Goal: Task Accomplishment & Management: Manage account settings

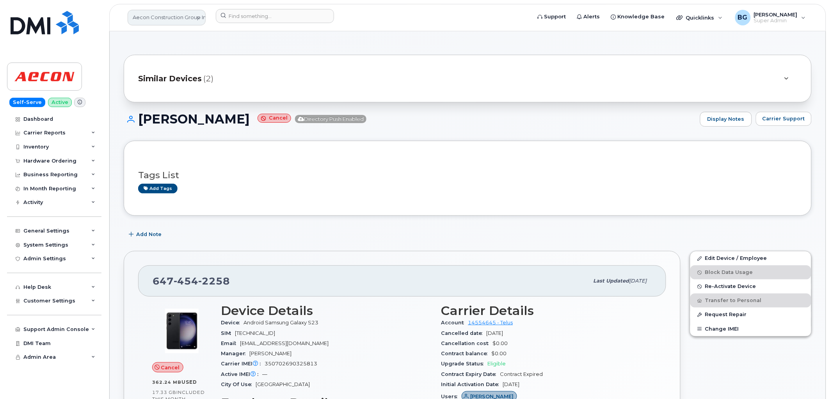
drag, startPoint x: 165, startPoint y: 16, endPoint x: 174, endPoint y: 20, distance: 10.0
click at [165, 16] on link "Aecon Construction Group Inc" at bounding box center [167, 18] width 78 height 16
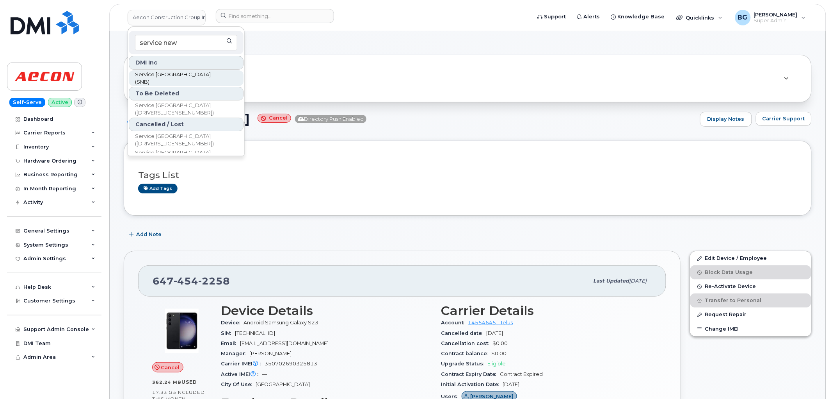
type input "service new"
click at [189, 74] on span "Service [GEOGRAPHIC_DATA] (SNB)" at bounding box center [180, 78] width 90 height 15
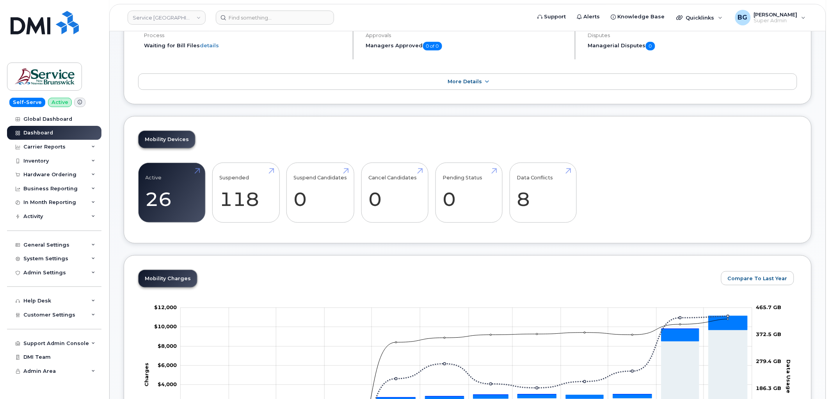
scroll to position [87, 0]
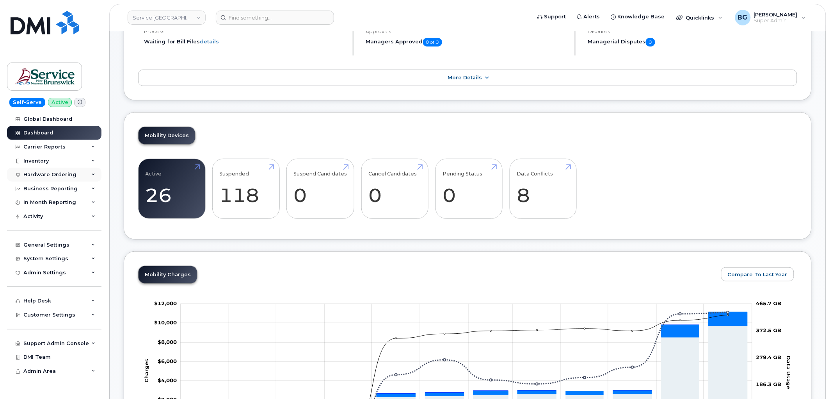
click at [40, 173] on div "Hardware Ordering" at bounding box center [49, 174] width 53 height 6
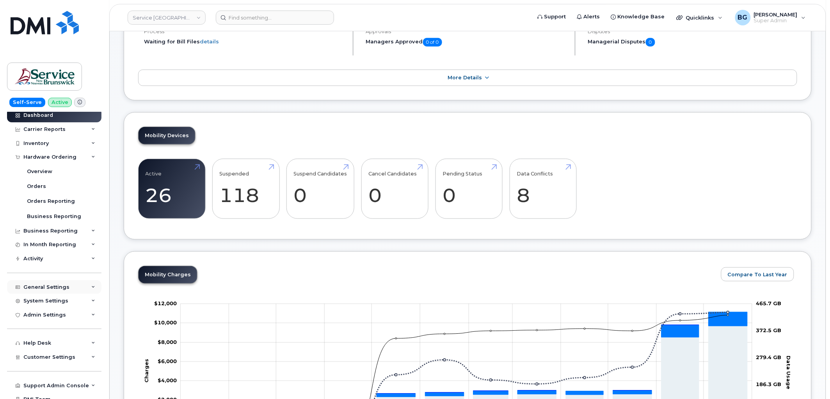
scroll to position [38, 0]
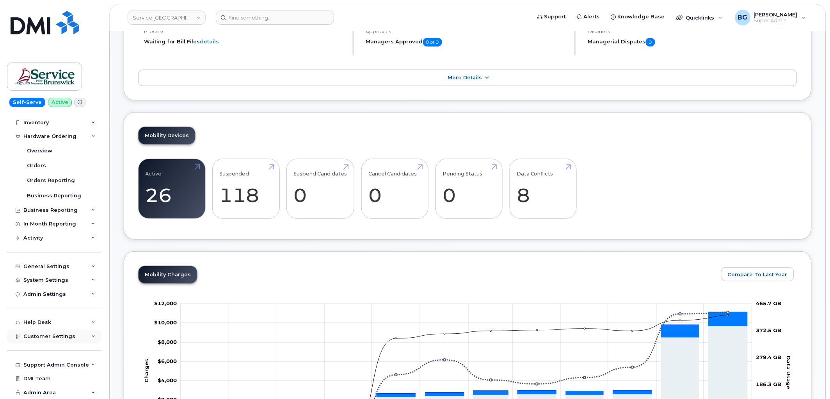
click at [45, 336] on span "Customer Settings" at bounding box center [49, 336] width 52 height 6
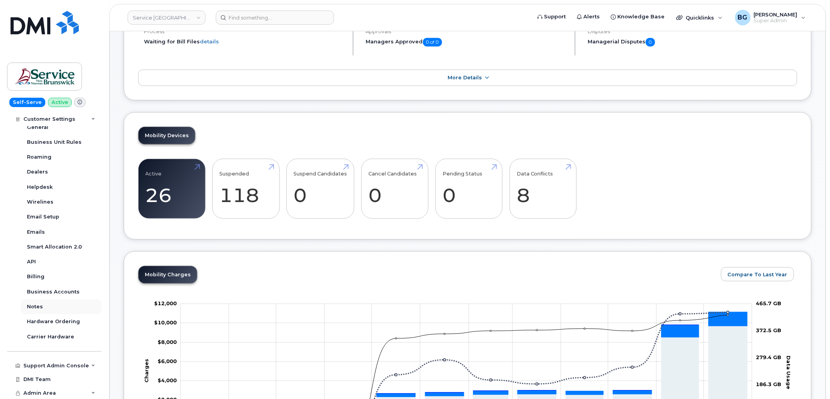
scroll to position [262, 0]
click at [53, 318] on div "Hardware Ordering" at bounding box center [53, 320] width 53 height 7
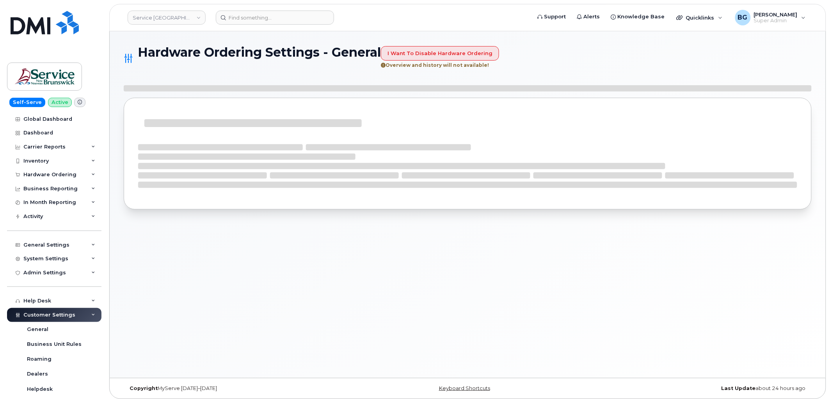
select select "admins"
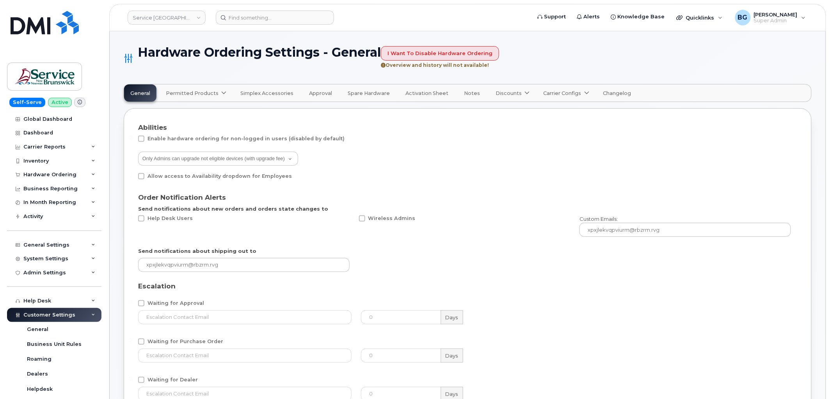
click at [199, 91] on span "Permitted Products" at bounding box center [192, 92] width 53 height 7
click at [178, 110] on div "Bell available" at bounding box center [206, 111] width 77 height 9
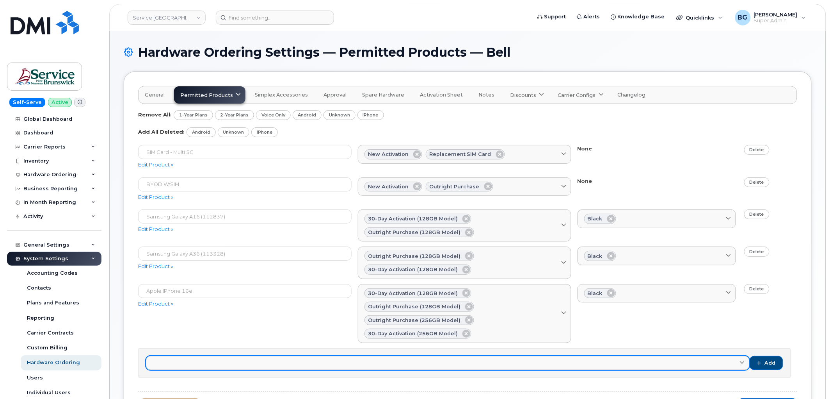
click at [744, 363] on icon at bounding box center [742, 362] width 5 height 5
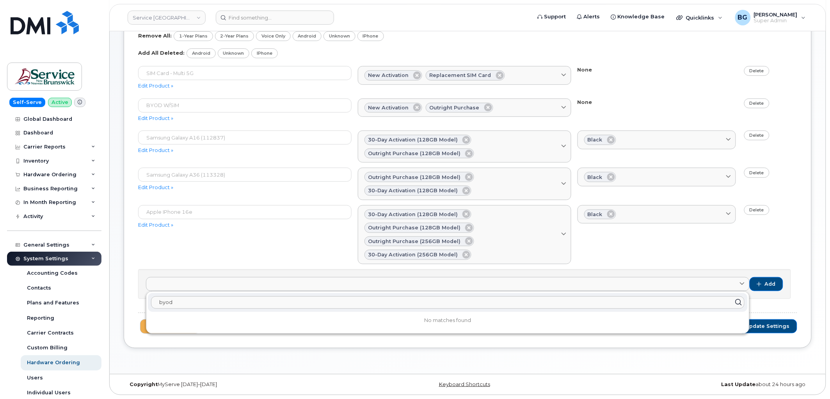
type input "byod"
click at [221, 242] on div "Apple iPhone 16e Edit Product » 30-day activation (128GB model) Outright purcha…" at bounding box center [467, 234] width 659 height 59
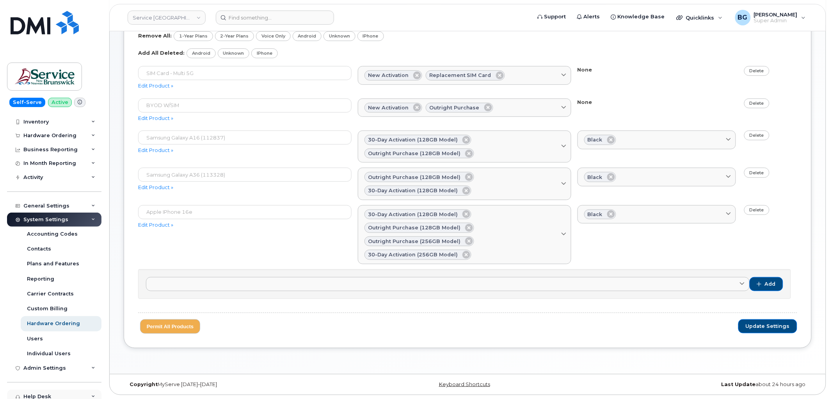
scroll to position [113, 0]
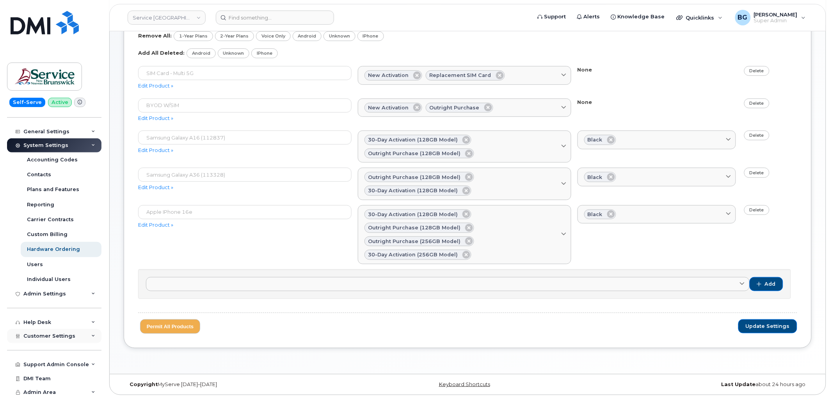
click at [42, 333] on span "Customer Settings" at bounding box center [49, 336] width 52 height 6
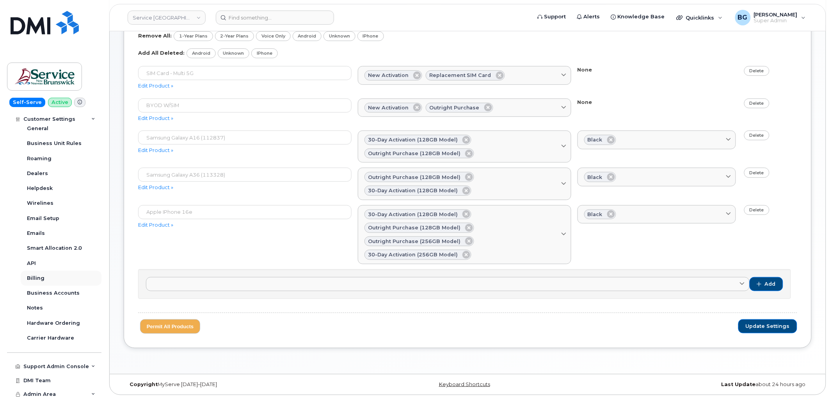
scroll to position [337, 0]
click at [38, 367] on div "Support Admin Console" at bounding box center [54, 364] width 94 height 14
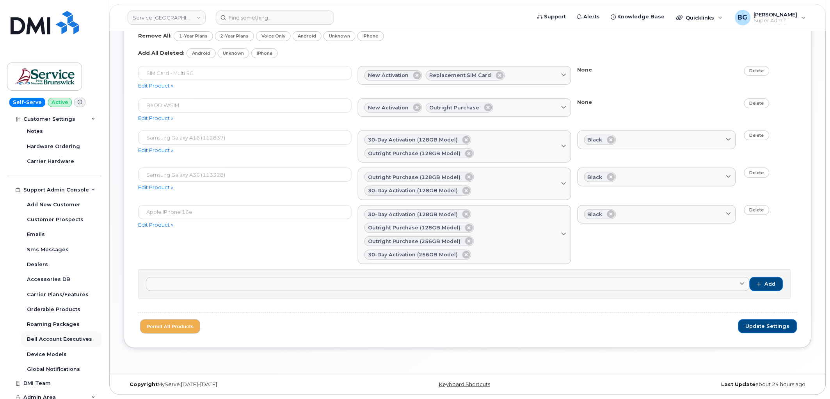
scroll to position [516, 0]
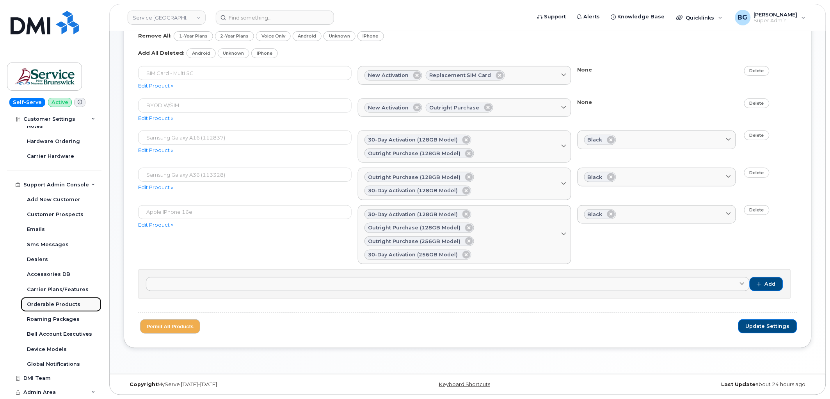
click at [37, 303] on div "Orderable Products" at bounding box center [53, 304] width 53 height 7
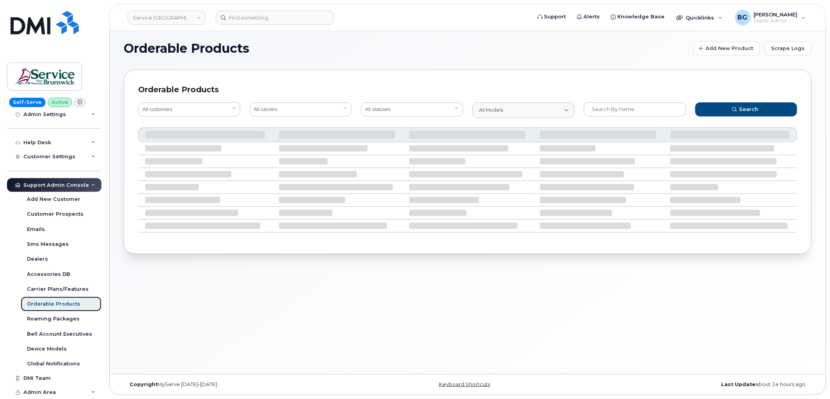
scroll to position [158, 0]
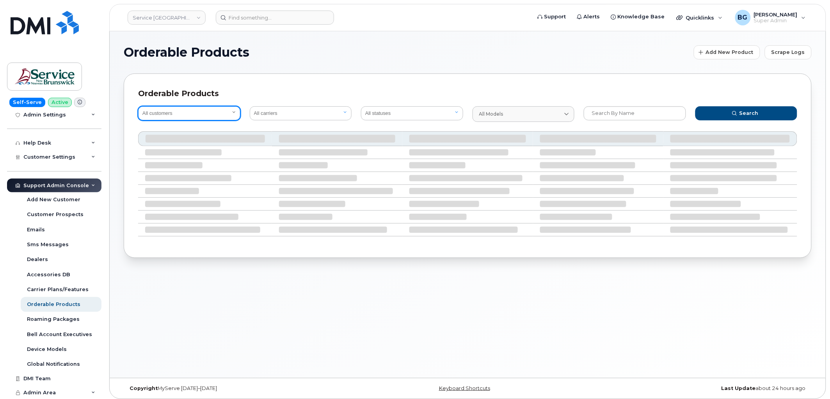
click at [194, 111] on select "All customers" at bounding box center [189, 113] width 102 height 14
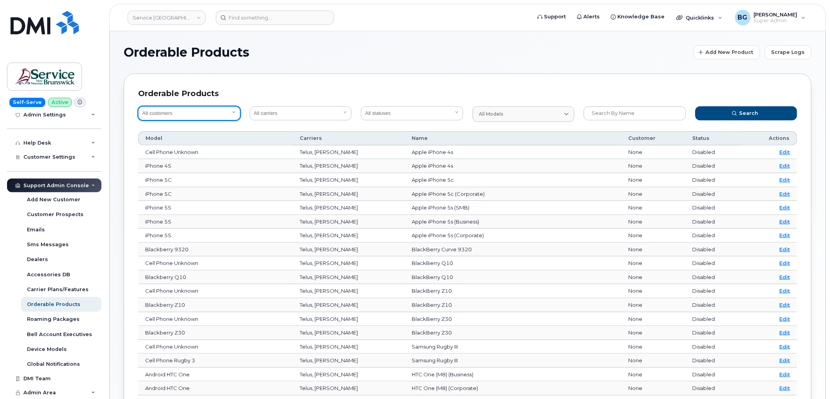
select select "2af23fce-5793-45da-ab44-661f5a6d9214"
click at [194, 111] on select "All customers Acadia Broadcasting Ltd Aecon Construction Group Inc Alberta Heal…" at bounding box center [189, 113] width 102 height 14
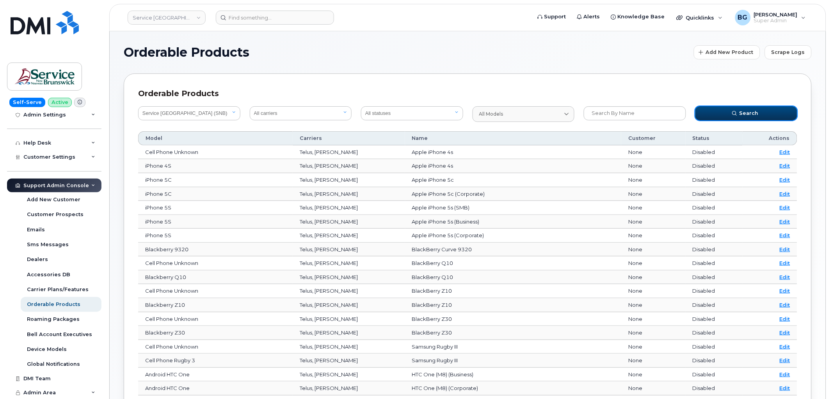
click at [743, 114] on span "Search" at bounding box center [749, 112] width 19 height 7
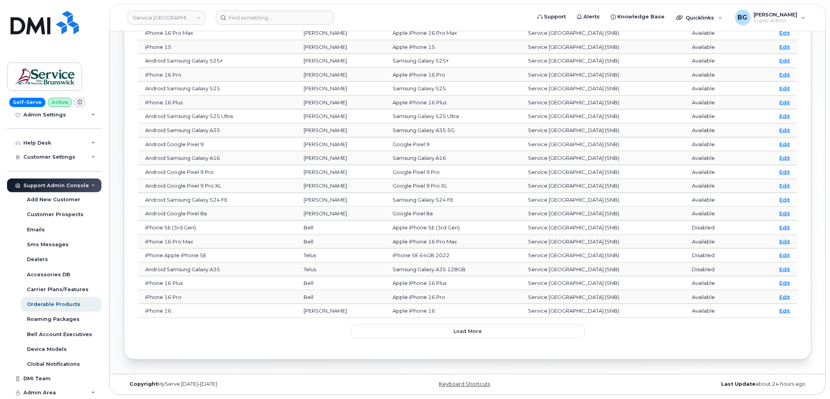
scroll to position [176, 0]
click at [473, 332] on span "Load more" at bounding box center [468, 330] width 28 height 7
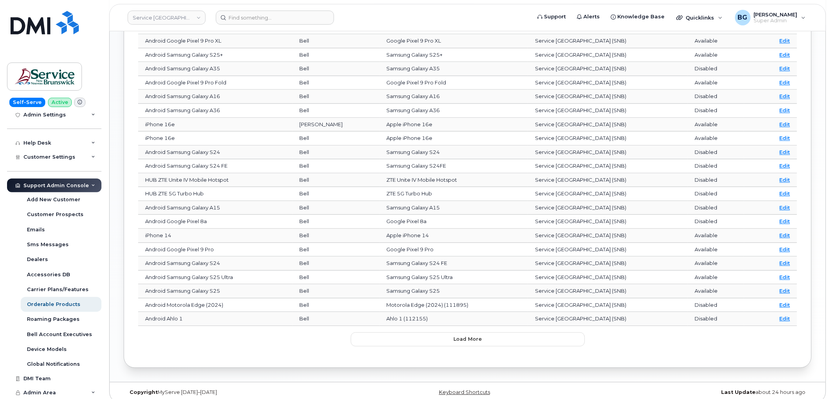
scroll to position [523, 0]
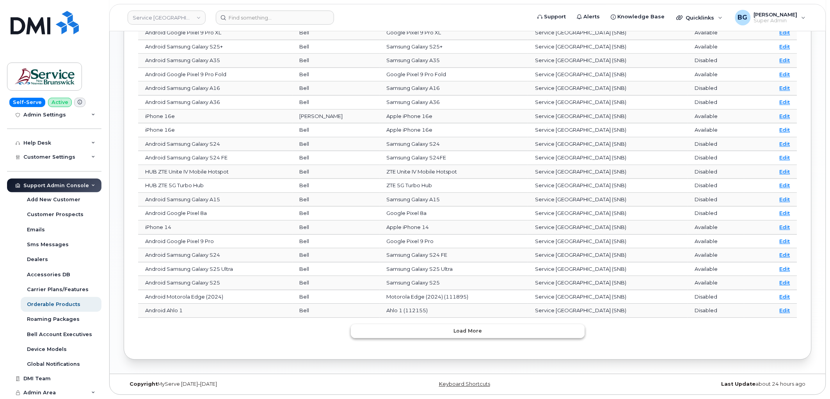
click at [459, 334] on span "Load more" at bounding box center [468, 330] width 28 height 7
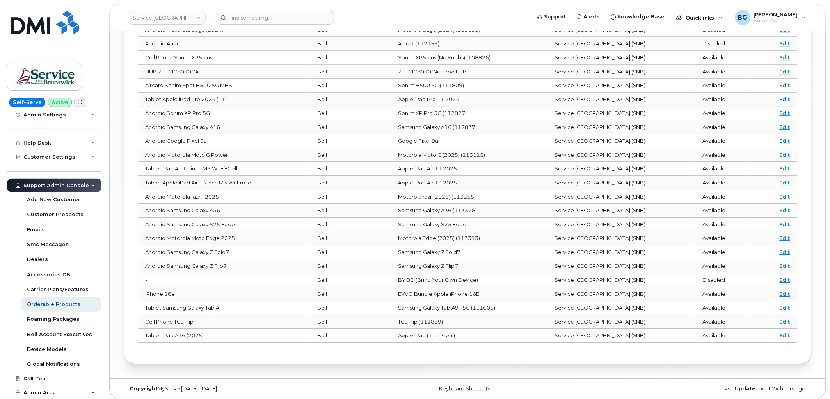
scroll to position [795, 0]
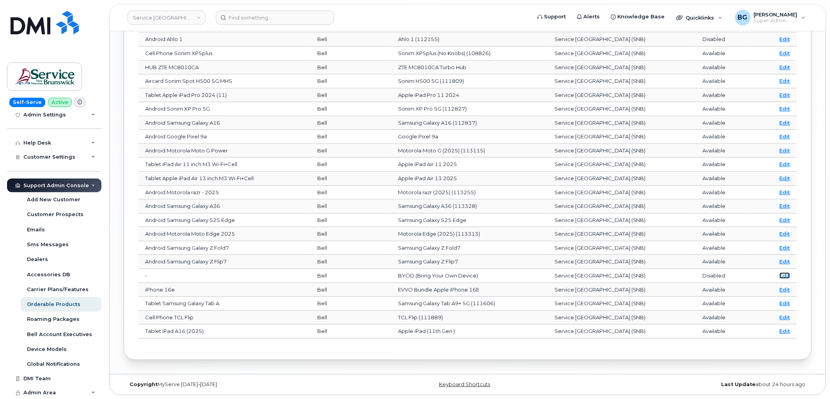
click at [787, 272] on link "Edit" at bounding box center [785, 275] width 11 height 6
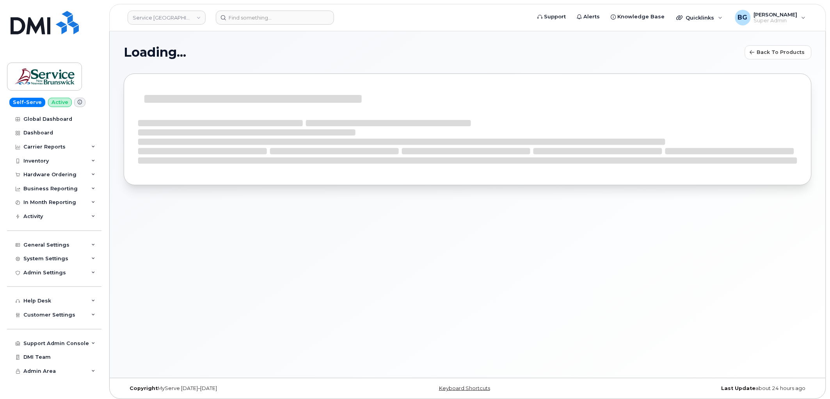
select select "bell"
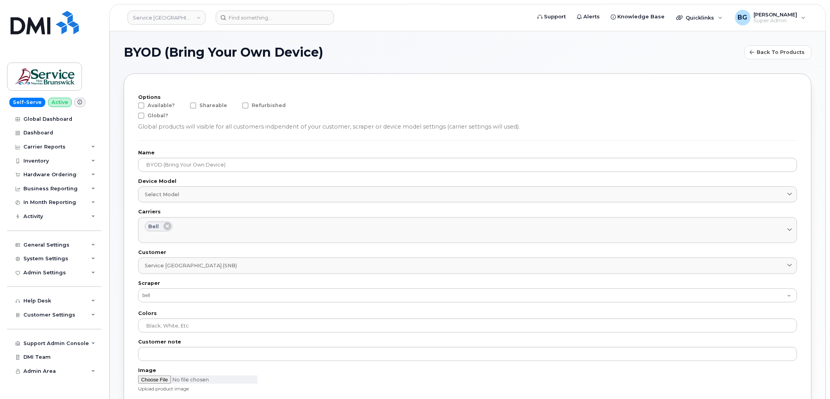
click at [141, 105] on span at bounding box center [141, 105] width 6 height 6
click at [133, 105] on input "Available?" at bounding box center [131, 104] width 4 height 4
checkbox input "true"
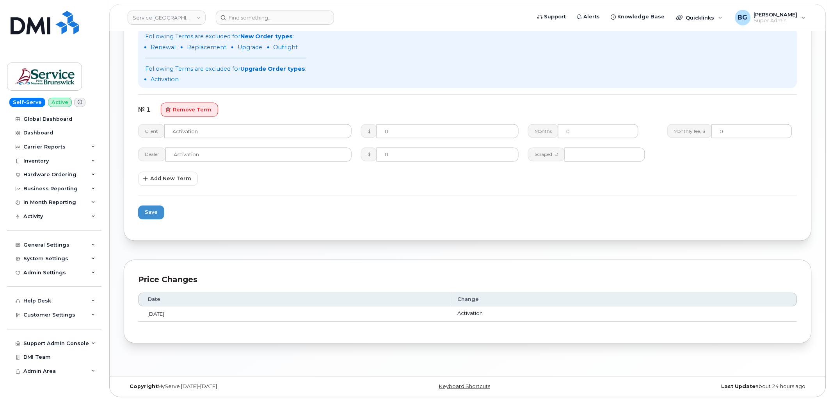
scroll to position [393, 0]
click at [151, 208] on span "Save" at bounding box center [151, 210] width 13 height 7
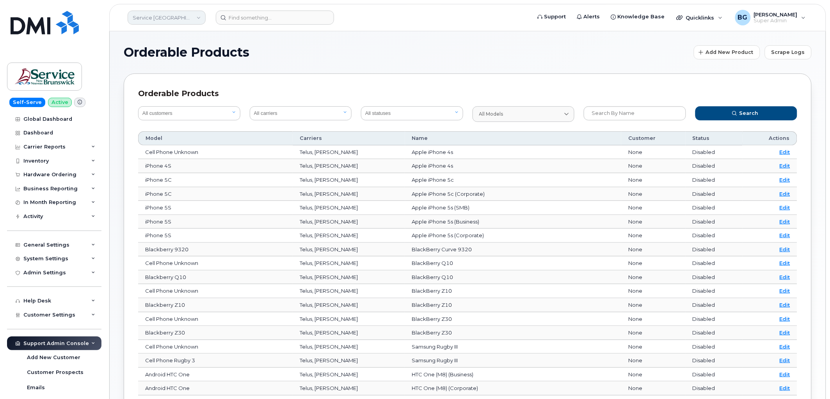
click at [154, 17] on link "Service New Brunswick (SNB)" at bounding box center [167, 18] width 78 height 14
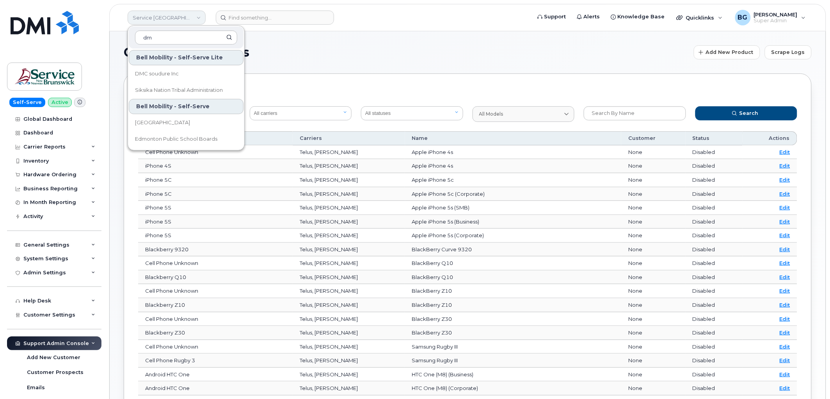
type input "d"
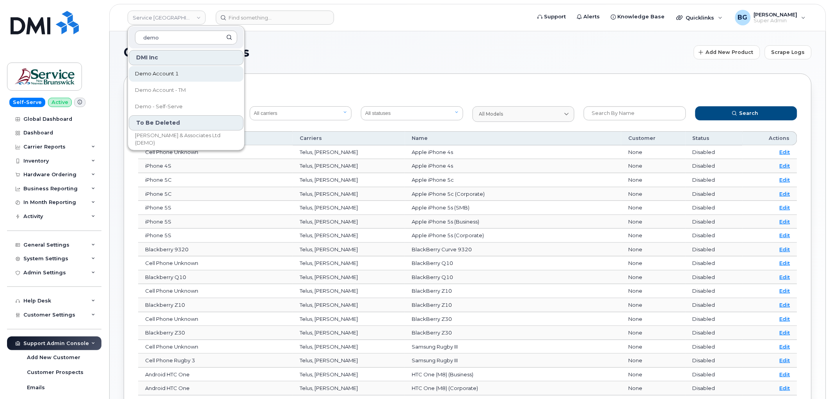
type input "demo"
click at [148, 73] on span "Demo Account 1" at bounding box center [157, 74] width 44 height 8
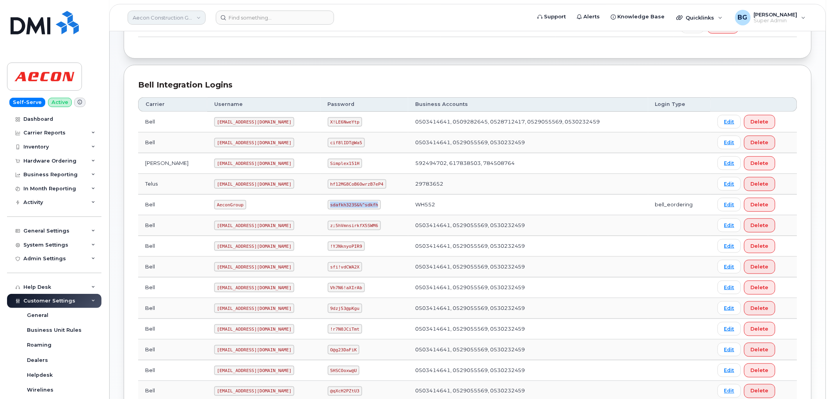
scroll to position [142, 0]
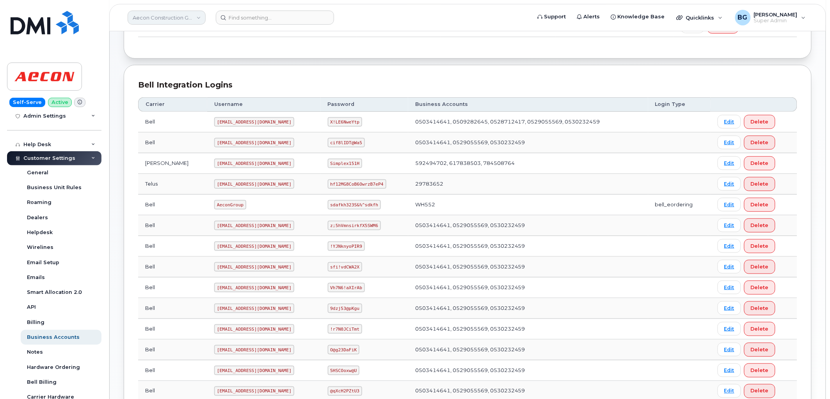
click at [155, 18] on link "Aecon Construction Group Inc" at bounding box center [167, 18] width 78 height 14
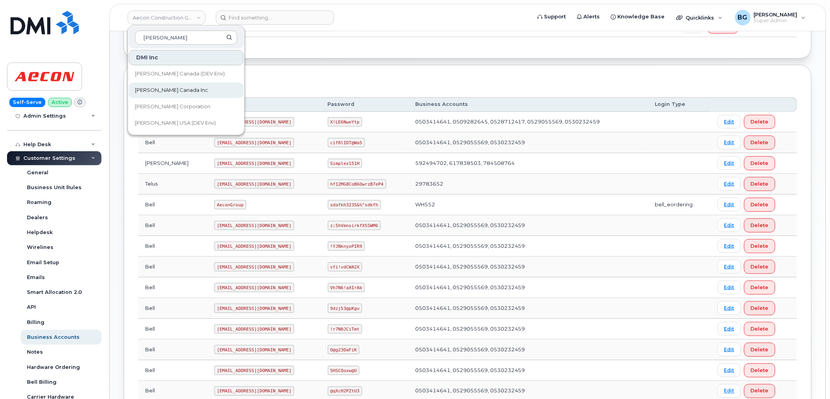
type input "[PERSON_NAME]"
click at [155, 88] on span "[PERSON_NAME] Canada Inc" at bounding box center [171, 90] width 73 height 8
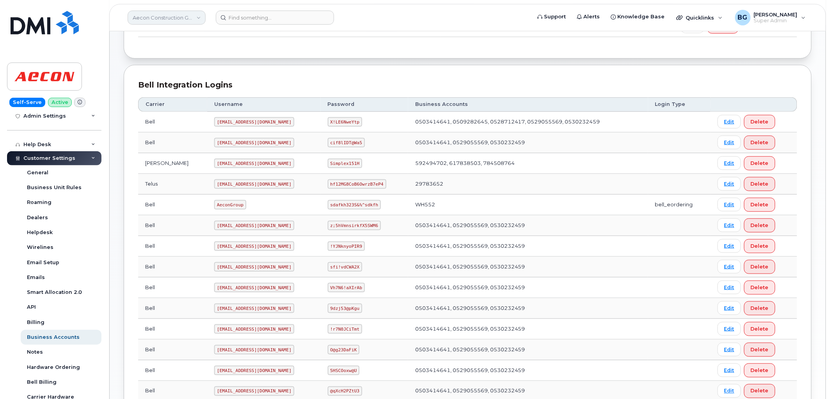
click at [159, 16] on link "Aecon Construction Group Inc" at bounding box center [167, 18] width 78 height 14
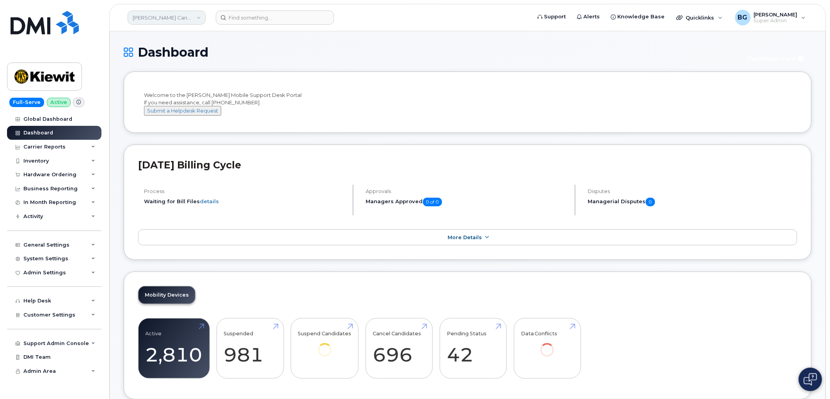
click at [164, 18] on link "[PERSON_NAME] Canada Inc" at bounding box center [167, 18] width 78 height 14
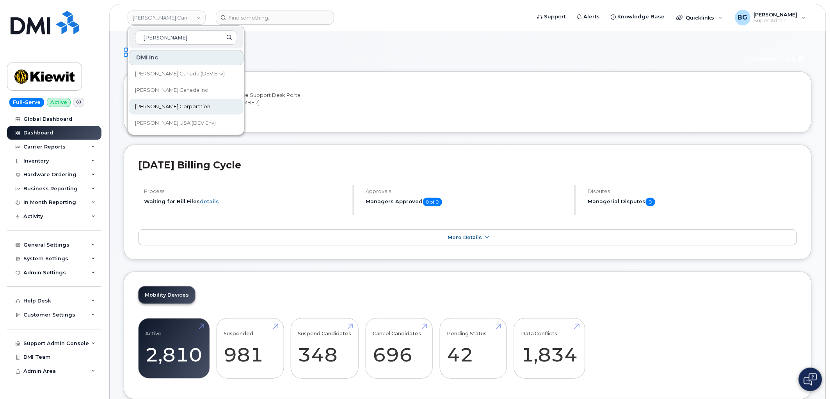
type input "kiewit"
click at [388, 80] on li "Welcome to the Kiewit Mobile Support Desk Portal If you need assistance, call 8…" at bounding box center [468, 101] width 688 height 61
click at [37, 170] on div "Hardware Ordering" at bounding box center [54, 174] width 94 height 14
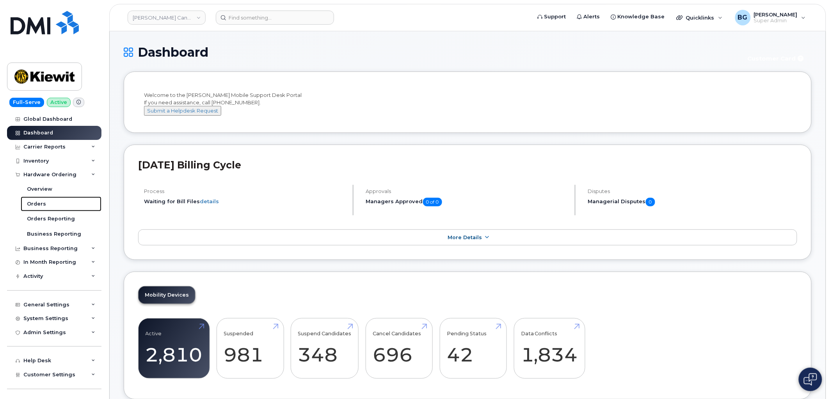
click at [38, 202] on div "Orders" at bounding box center [36, 203] width 19 height 7
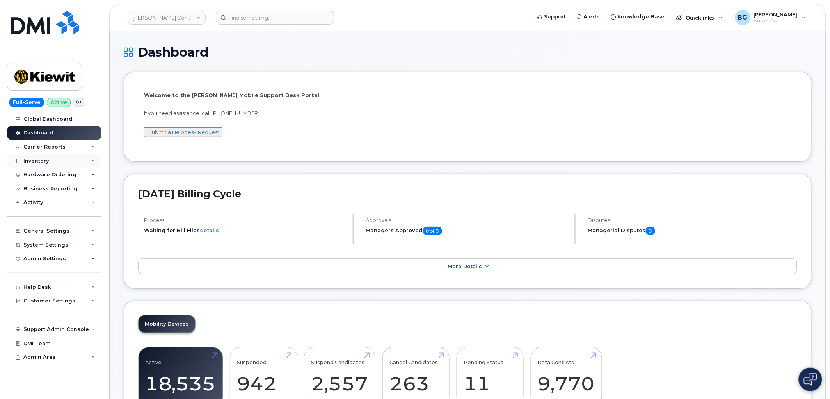
click at [30, 159] on div "Inventory" at bounding box center [35, 161] width 25 height 6
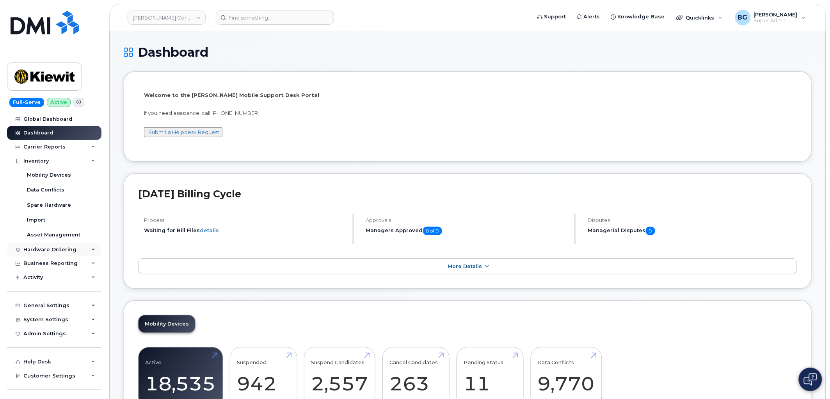
click at [36, 248] on div "Hardware Ordering" at bounding box center [49, 249] width 53 height 6
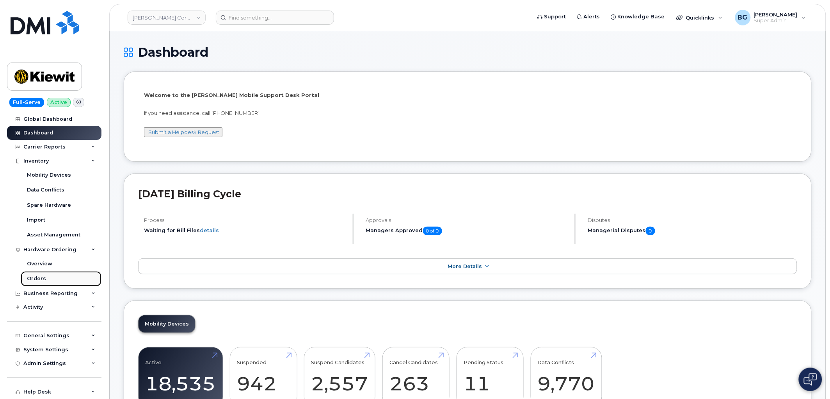
click at [38, 277] on div "Orders" at bounding box center [36, 278] width 19 height 7
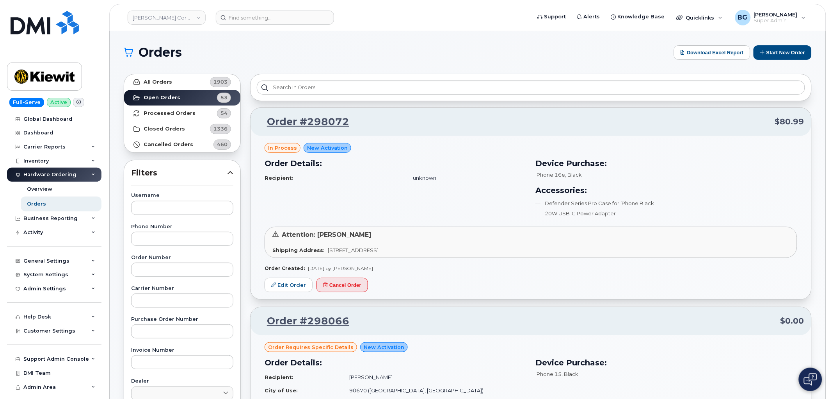
click at [369, 204] on div "Order Details: Recipient: unknown" at bounding box center [395, 189] width 271 height 72
click at [297, 57] on h1 "Orders" at bounding box center [397, 52] width 547 height 12
click at [158, 16] on link "[PERSON_NAME] Corporation" at bounding box center [167, 18] width 78 height 14
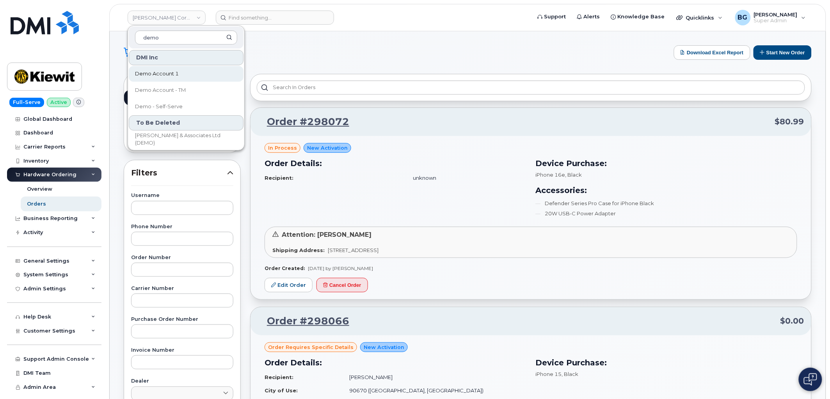
type input "demo"
click at [161, 73] on span "Demo Account 1" at bounding box center [157, 74] width 44 height 8
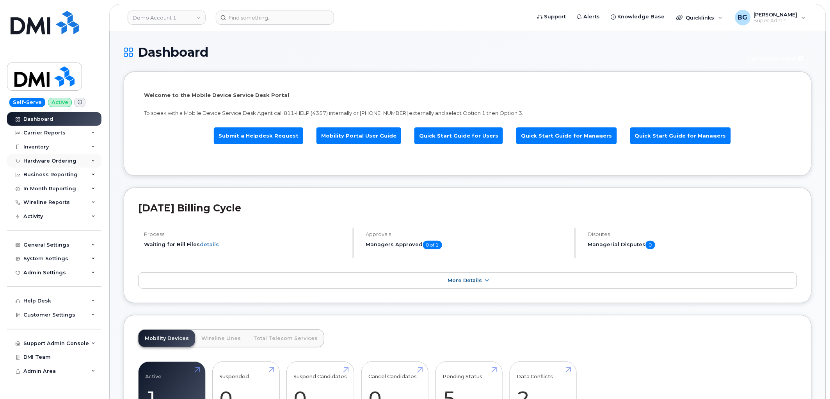
click at [37, 158] on div "Hardware Ordering" at bounding box center [49, 161] width 53 height 6
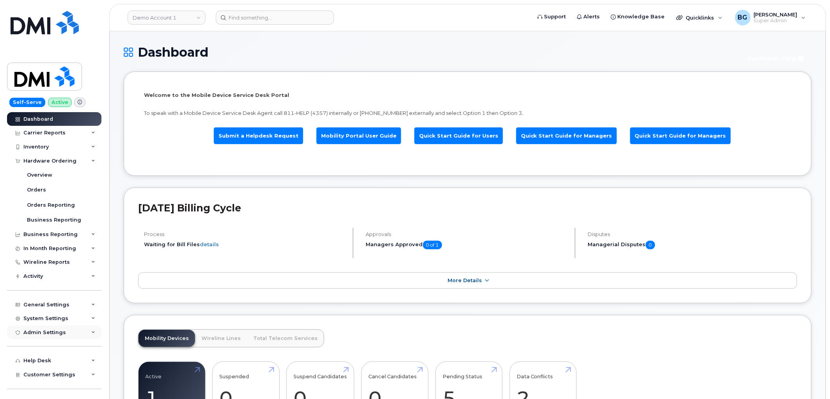
drag, startPoint x: 34, startPoint y: 332, endPoint x: 43, endPoint y: 328, distance: 10.0
click at [34, 332] on div "Admin Settings" at bounding box center [44, 332] width 43 height 6
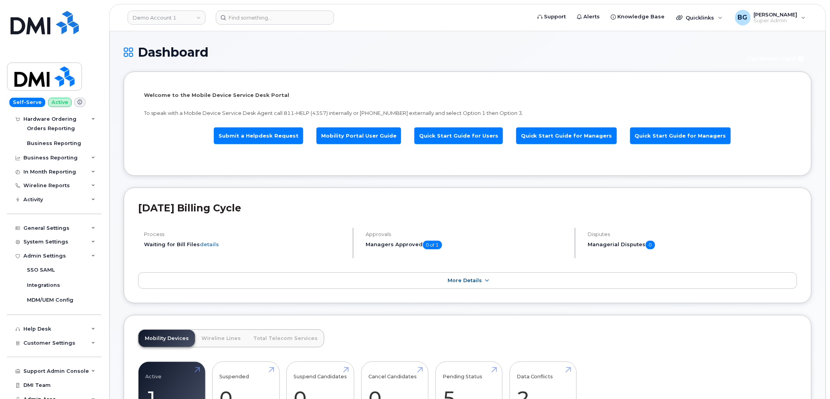
scroll to position [83, 0]
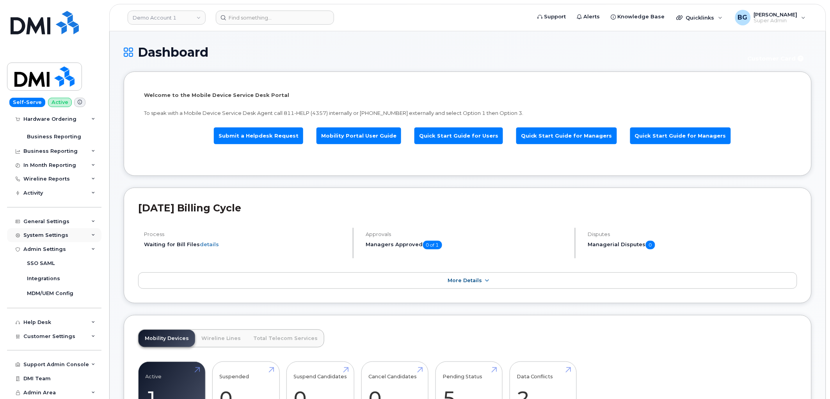
click at [37, 237] on div "System Settings" at bounding box center [45, 235] width 45 height 6
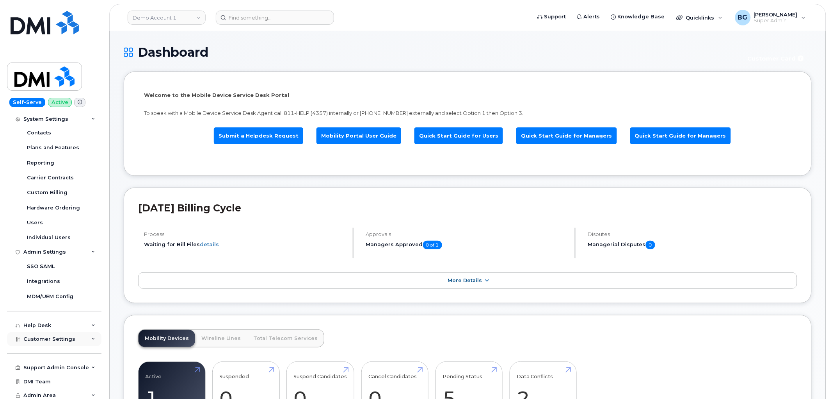
scroll to position [217, 0]
click at [47, 333] on span "Customer Settings" at bounding box center [49, 336] width 52 height 6
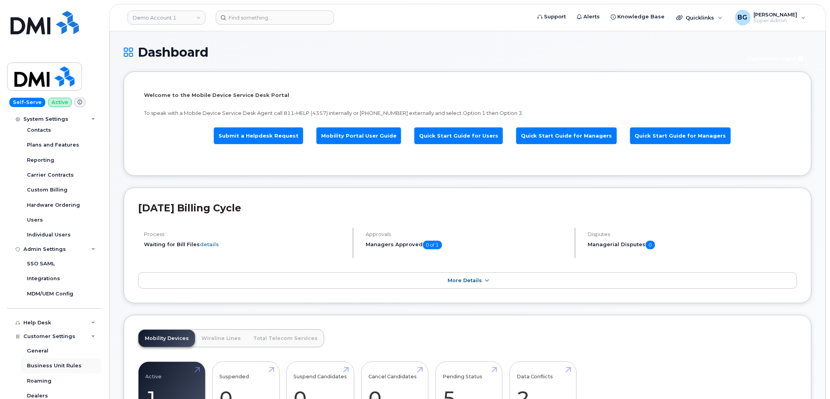
scroll to position [442, 0]
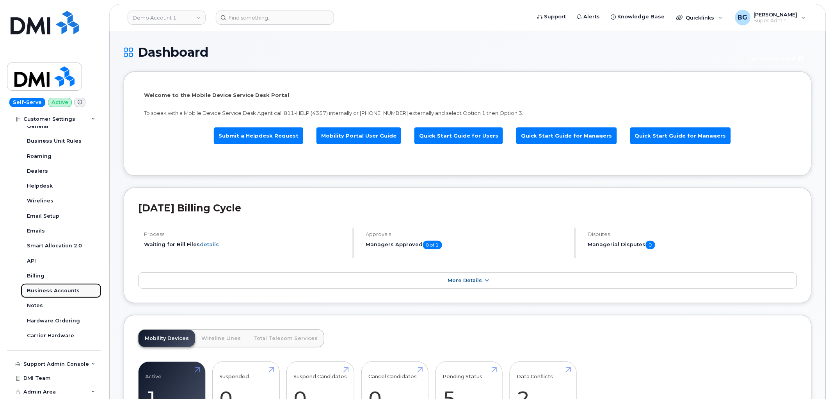
click at [53, 287] on div "Business Accounts" at bounding box center [53, 290] width 53 height 7
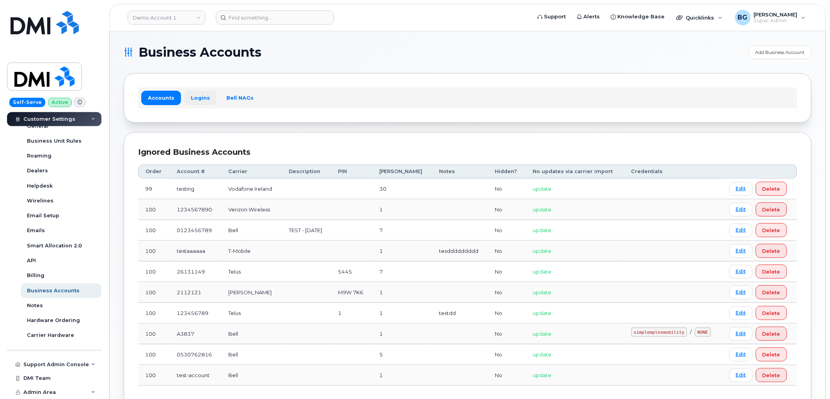
click at [192, 98] on link "Logins" at bounding box center [200, 98] width 32 height 14
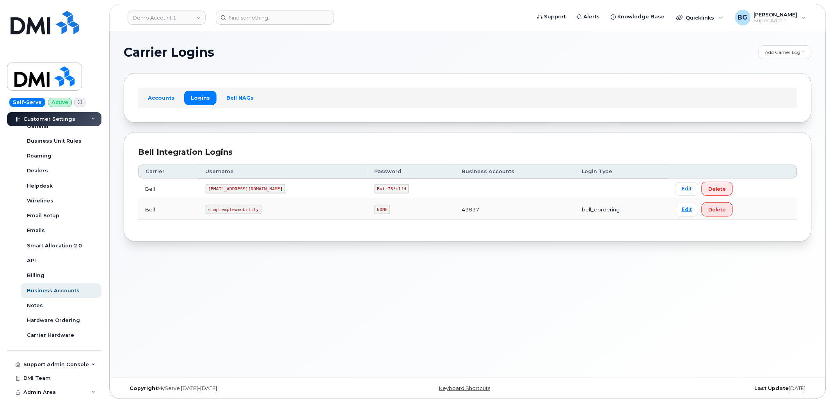
click at [212, 189] on code "[EMAIL_ADDRESS][DOMAIN_NAME]" at bounding box center [246, 188] width 80 height 9
click at [215, 188] on code "[EMAIL_ADDRESS][DOMAIN_NAME]" at bounding box center [246, 188] width 80 height 9
click at [214, 187] on code "[EMAIL_ADDRESS][DOMAIN_NAME]" at bounding box center [246, 188] width 80 height 9
drag, startPoint x: 214, startPoint y: 187, endPoint x: 261, endPoint y: 190, distance: 46.9
click at [261, 190] on code "[EMAIL_ADDRESS][DOMAIN_NAME]" at bounding box center [246, 188] width 80 height 9
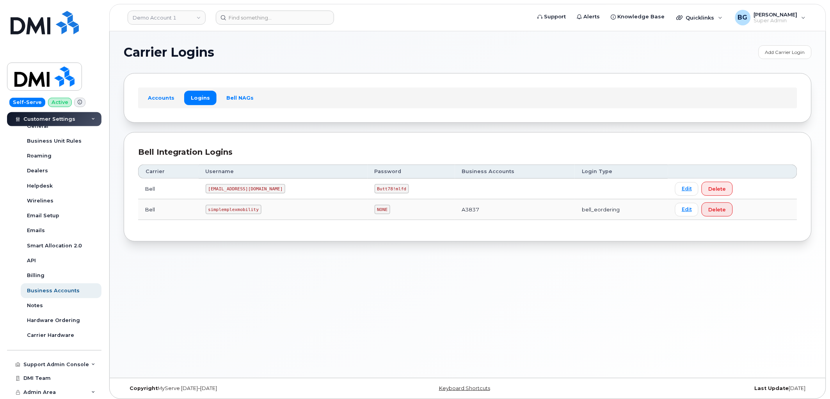
click at [375, 190] on code "Butt78!mlfd" at bounding box center [392, 188] width 35 height 9
drag, startPoint x: 364, startPoint y: 190, endPoint x: 395, endPoint y: 190, distance: 31.2
click at [395, 190] on td "Butt78!mlfd" at bounding box center [411, 188] width 87 height 21
copy code "Butt78!mlfd"
click at [145, 17] on link "Demo Account 1" at bounding box center [167, 18] width 78 height 14
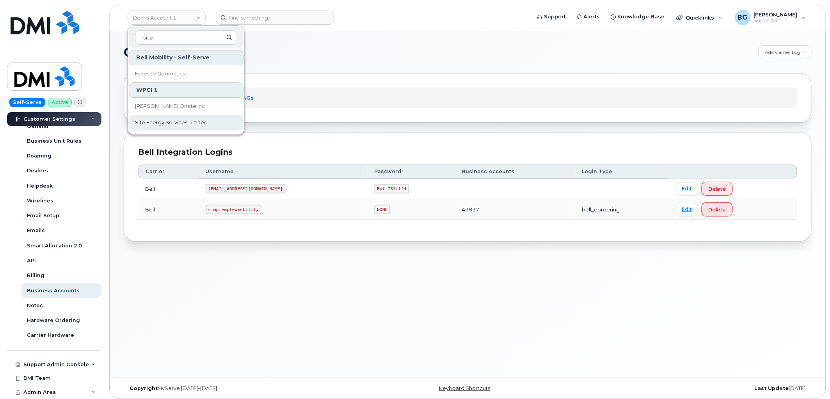
type input "site"
click at [160, 123] on span "Site Energy Services Limited" at bounding box center [171, 123] width 73 height 8
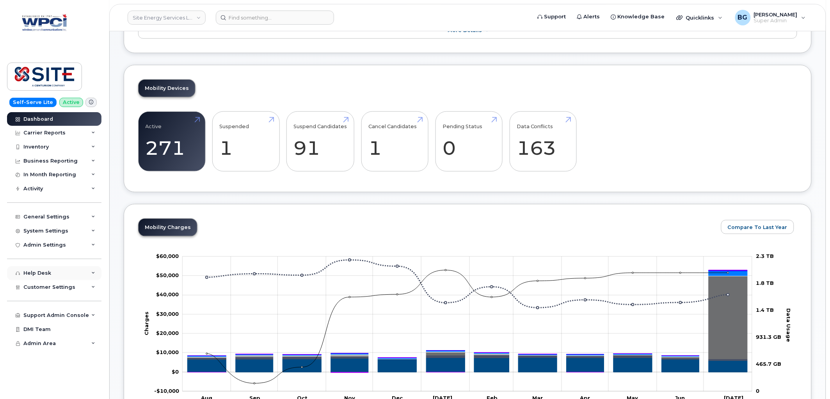
scroll to position [231, 0]
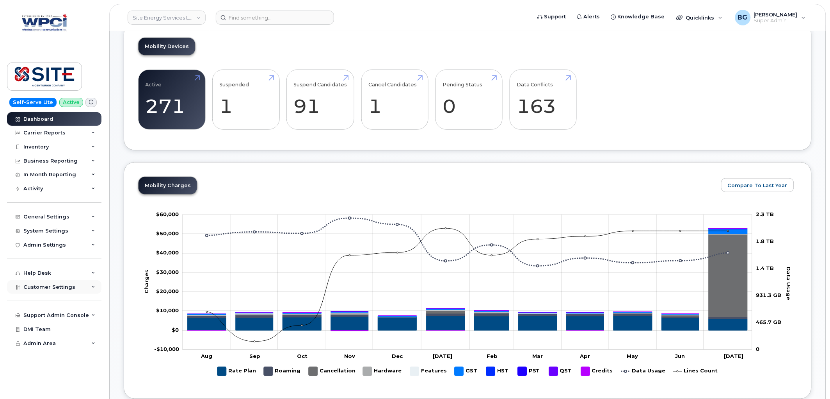
click at [53, 284] on span "Customer Settings" at bounding box center [49, 287] width 52 height 6
click at [30, 296] on link "General" at bounding box center [61, 301] width 81 height 15
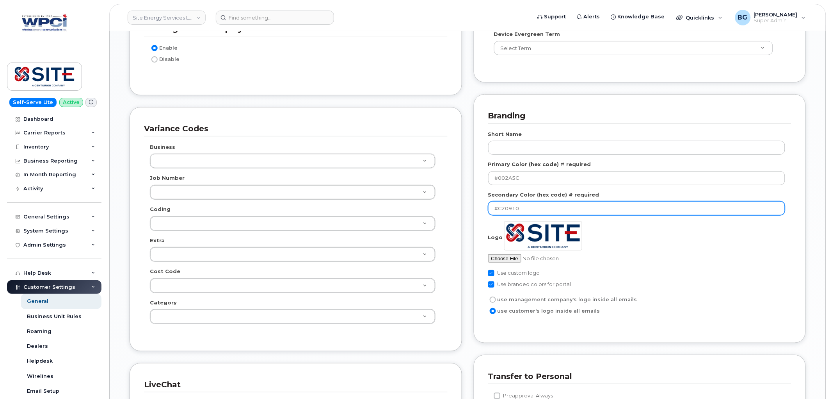
scroll to position [1183, 0]
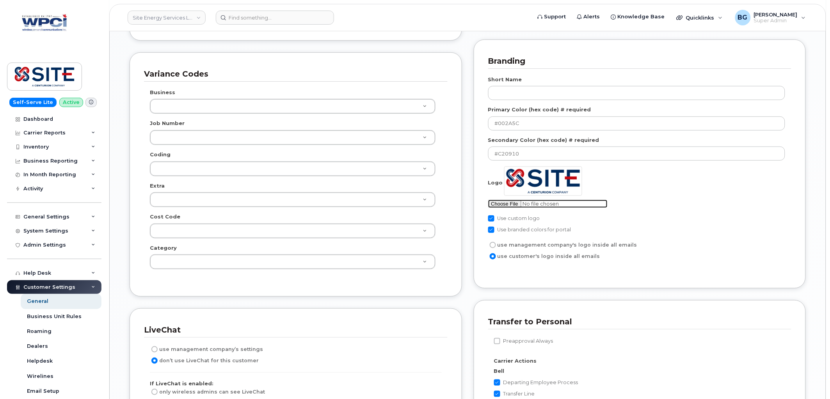
click at [507, 205] on input "file" at bounding box center [547, 203] width 119 height 8
type input "C:\fakepath\SRG.png"
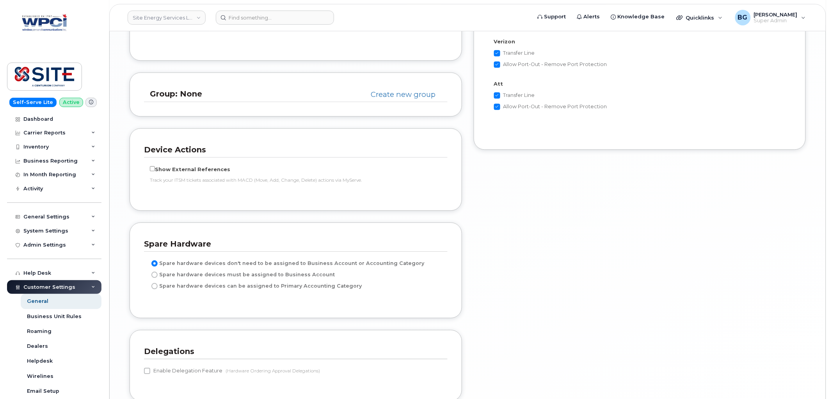
scroll to position [1829, 0]
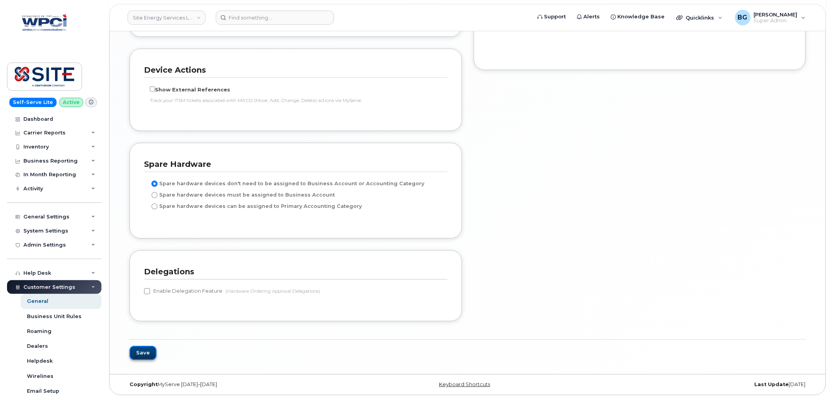
click at [145, 354] on button "Save" at bounding box center [143, 352] width 27 height 14
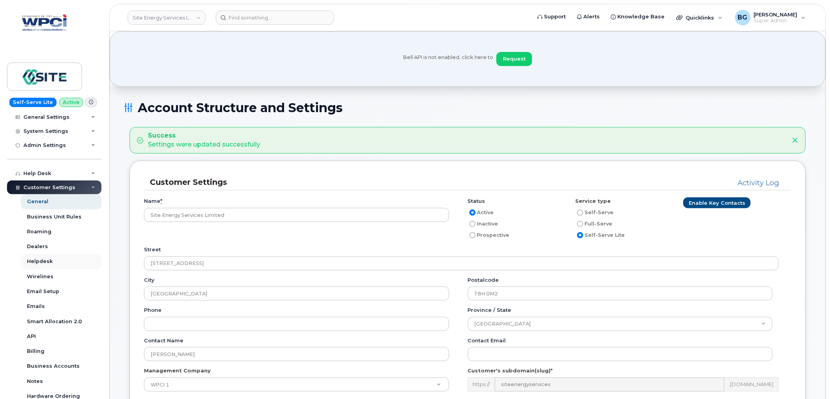
scroll to position [144, 0]
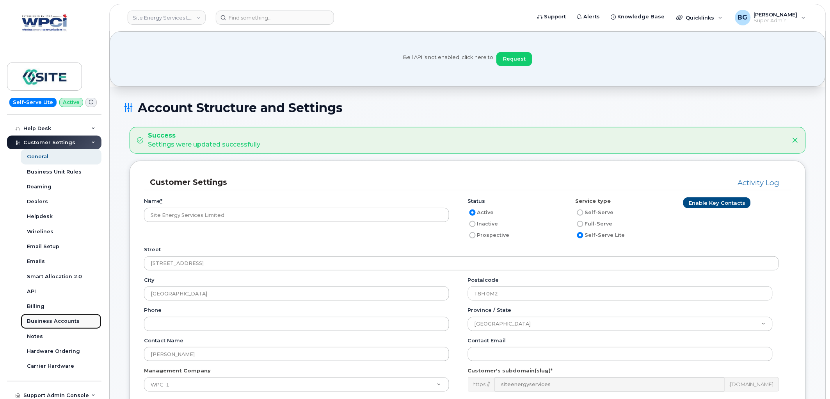
click at [60, 315] on link "Business Accounts" at bounding box center [61, 320] width 81 height 15
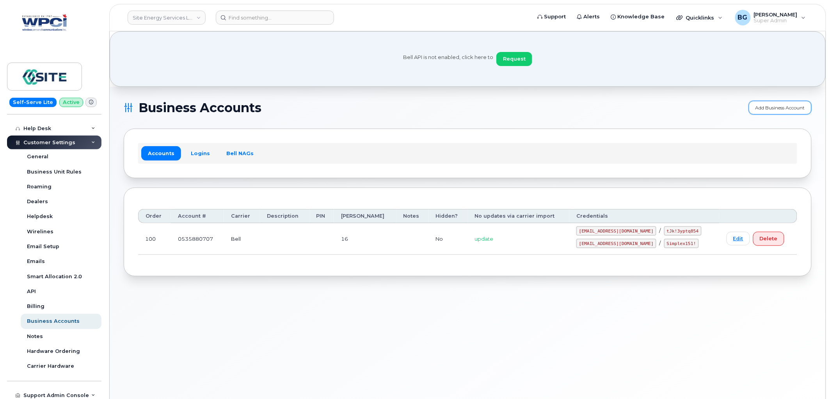
click at [770, 103] on link "Add Business Account" at bounding box center [780, 108] width 63 height 14
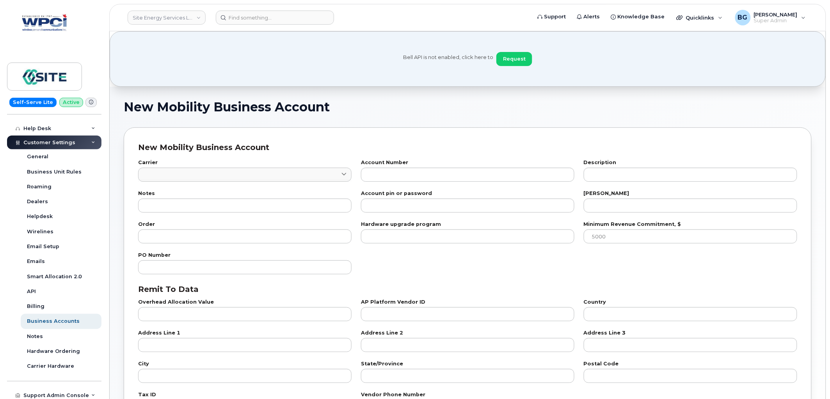
checkbox input "true"
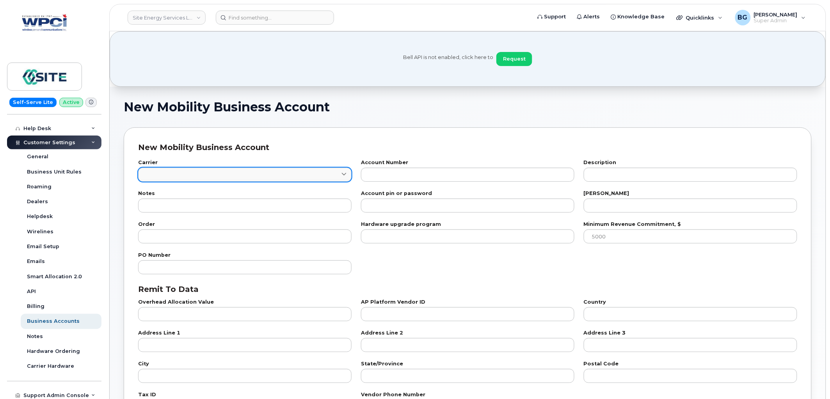
click at [239, 173] on link at bounding box center [245, 174] width 214 height 14
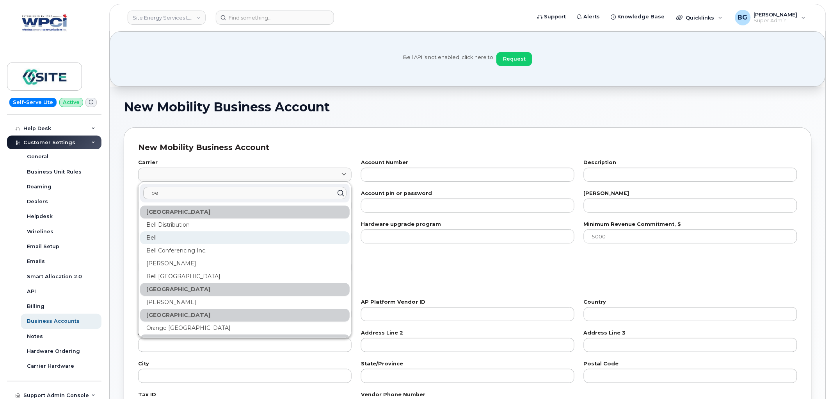
type input "be"
click at [154, 296] on div "Bell" at bounding box center [245, 302] width 210 height 13
type input "1"
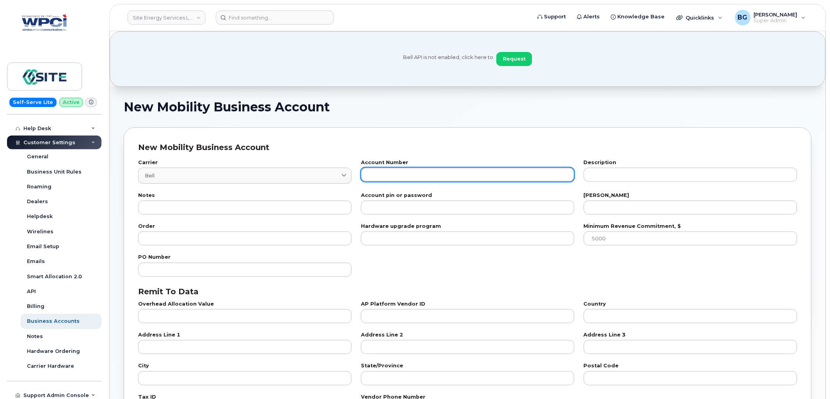
paste input "556839082"
click at [379, 173] on input "556839082" at bounding box center [468, 174] width 214 height 14
click at [369, 173] on input "556839082" at bounding box center [468, 174] width 214 height 14
type input "0556839082"
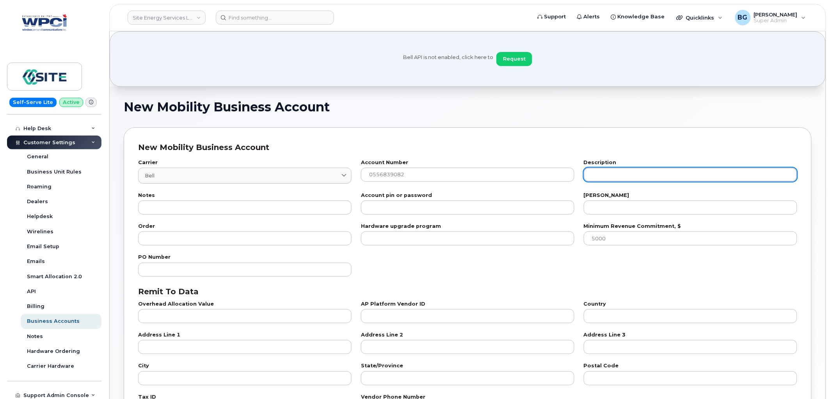
click at [602, 175] on input "text" at bounding box center [691, 174] width 214 height 14
paste input "SITE RESOURCE GROUP LIMITED PARTNERSHIP"
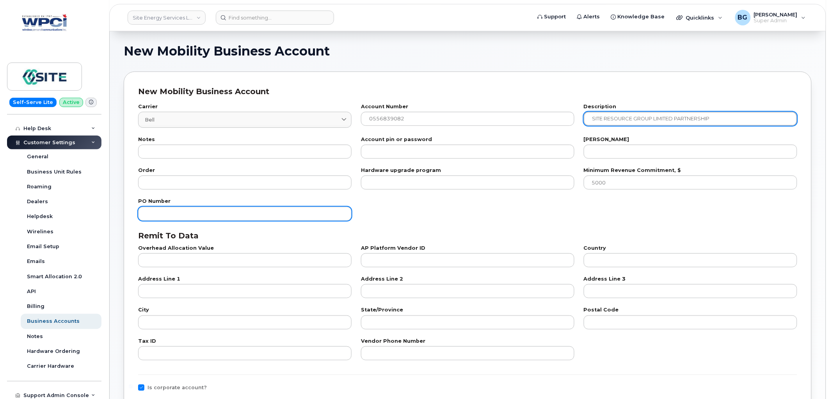
scroll to position [57, 0]
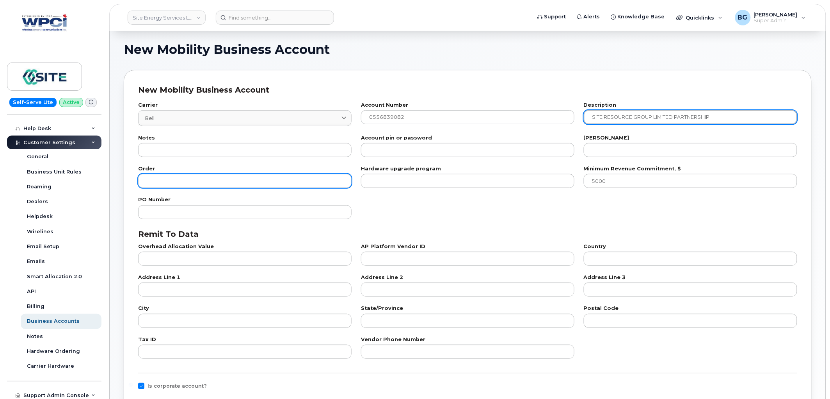
type input "SITE RESOURCE GROUP LIMITED PARTNERSHIP"
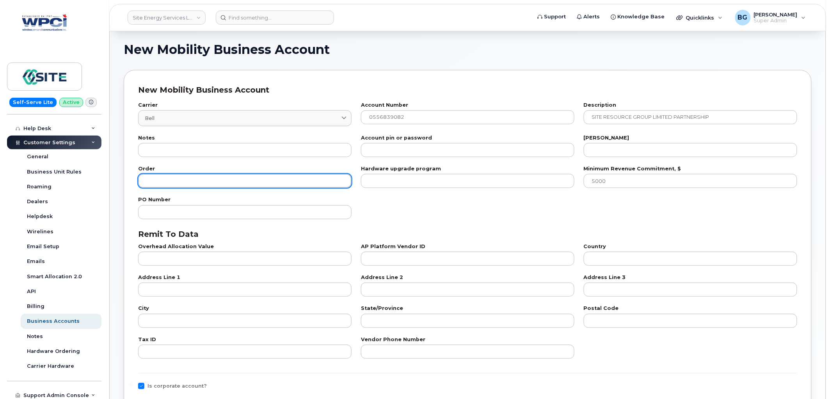
click at [195, 182] on input "number" at bounding box center [245, 181] width 214 height 14
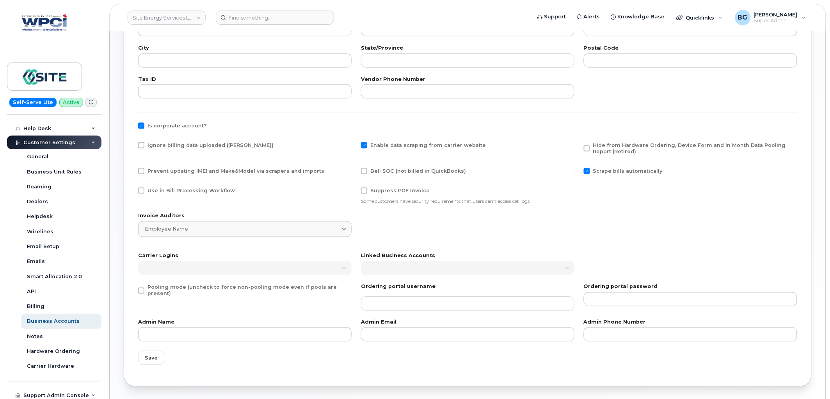
scroll to position [318, 0]
type input "100"
click at [178, 189] on span "Use in Bill Processing Workflow" at bounding box center [191, 190] width 87 height 6
click at [133, 189] on input "Use in Bill Processing Workflow" at bounding box center [131, 189] width 4 height 4
checkbox input "true"
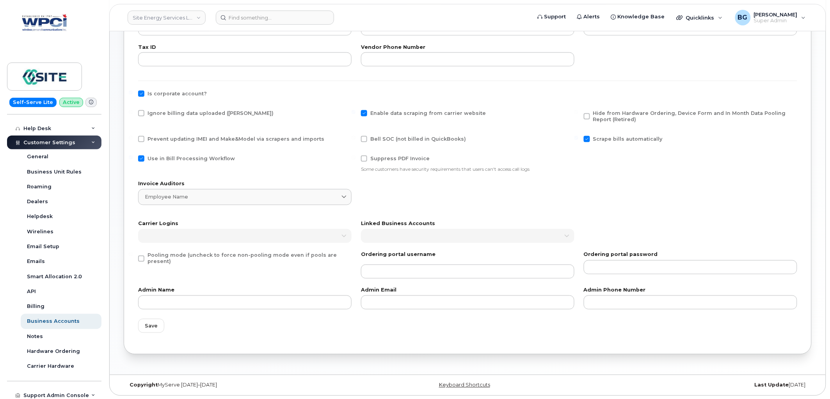
scroll to position [350, 0]
click at [149, 324] on span "Save" at bounding box center [151, 324] width 13 height 7
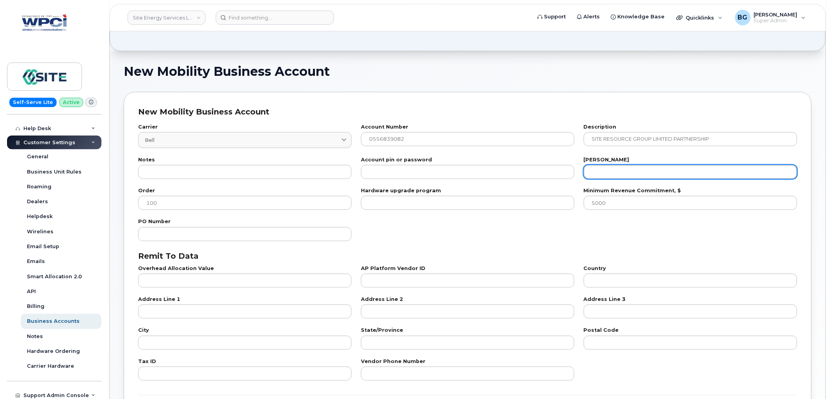
scroll to position [0, 0]
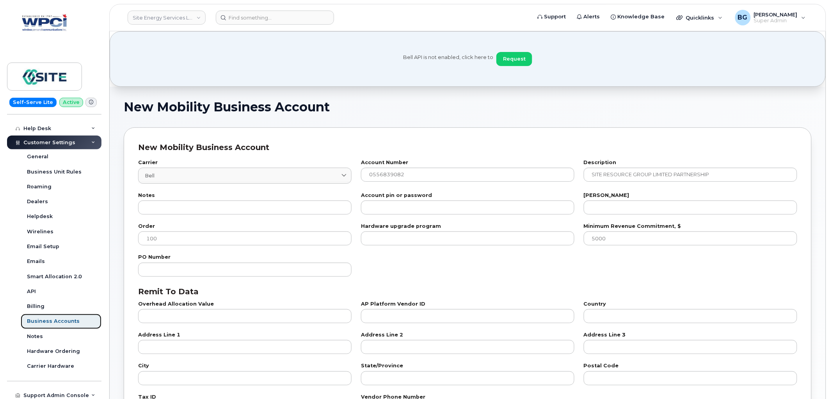
click at [55, 318] on div "Business Accounts" at bounding box center [53, 320] width 53 height 7
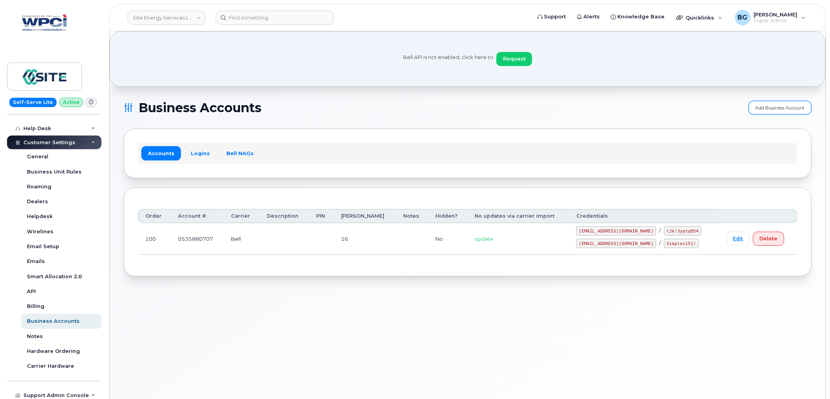
click at [770, 110] on link "Add Business Account" at bounding box center [780, 108] width 63 height 14
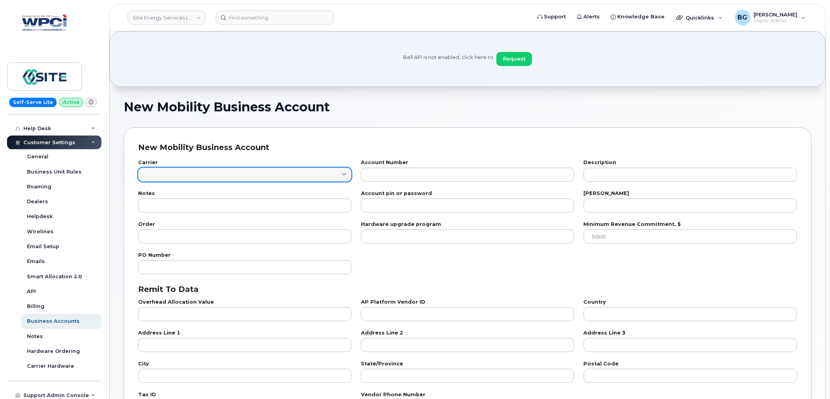
click at [226, 174] on link at bounding box center [245, 174] width 214 height 14
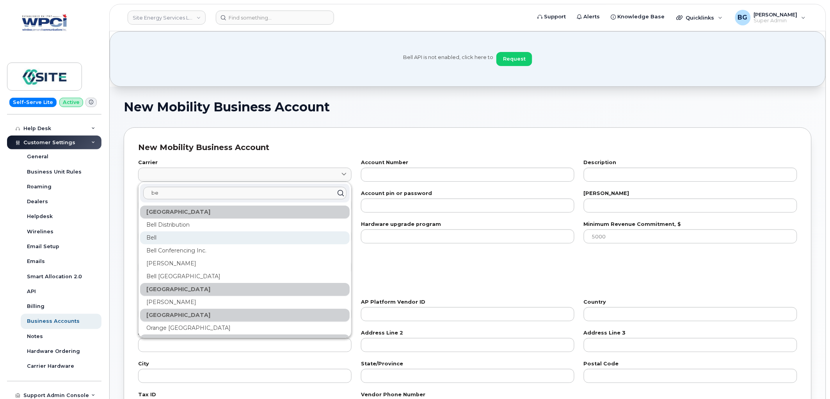
type input "be"
click at [154, 296] on div "Bell" at bounding box center [245, 302] width 210 height 13
type input "1"
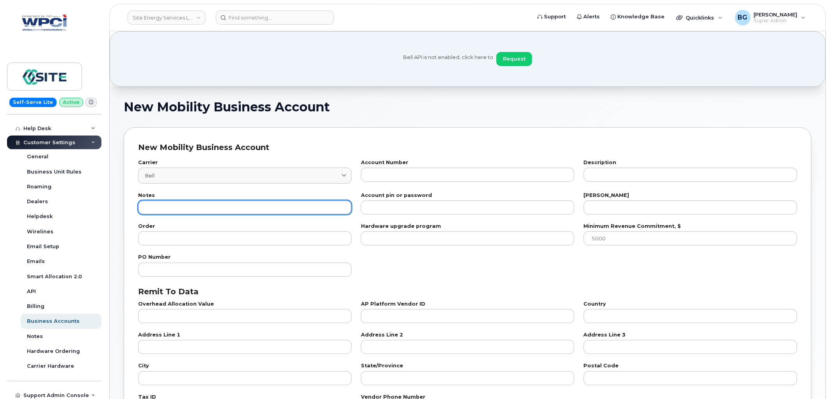
click at [177, 209] on input "text" at bounding box center [245, 207] width 214 height 14
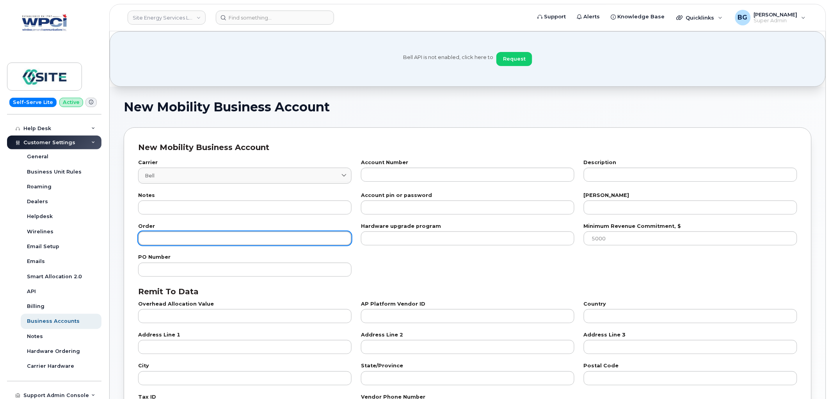
click at [181, 237] on input "number" at bounding box center [245, 238] width 214 height 14
type input "99"
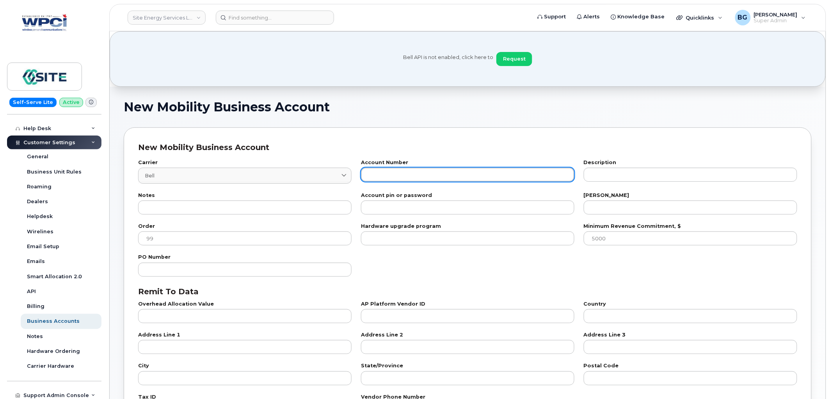
click at [443, 173] on input "text" at bounding box center [468, 174] width 214 height 14
paste input "556839082"
type input "0556839082"
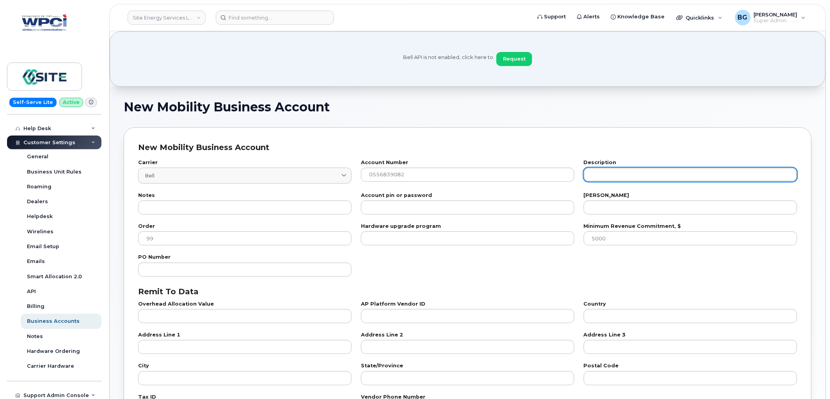
click at [621, 176] on input "text" at bounding box center [691, 174] width 214 height 14
paste input "SITE RESOURCE GROUP LIMITED PARTNERSHIP"
type input "SITE RESOURCE GROUP LIMITED PARTNERSHIP"
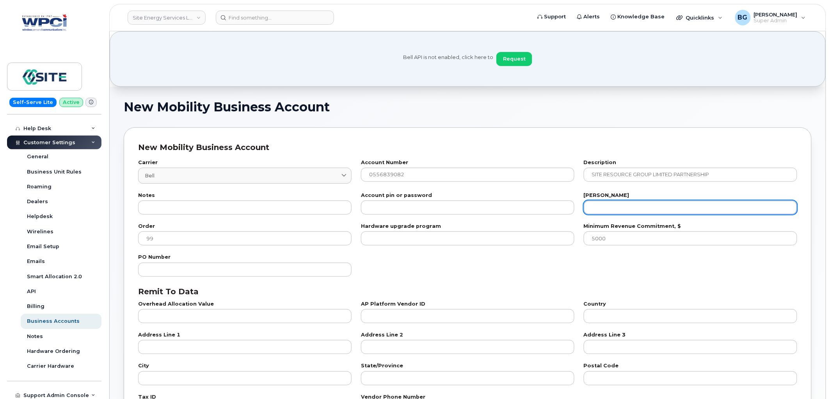
click at [606, 209] on input "number" at bounding box center [691, 207] width 214 height 14
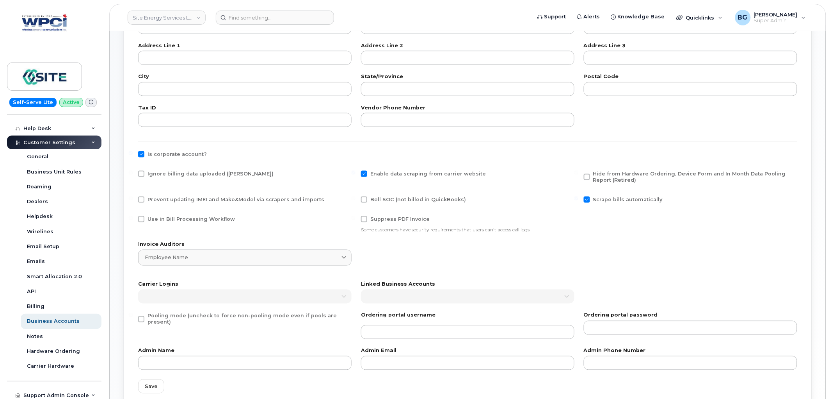
scroll to position [289, 0]
type input "16"
click at [145, 217] on label "Use in Bill Processing Workflow" at bounding box center [186, 218] width 97 height 6
click at [133, 217] on input "Use in Bill Processing Workflow" at bounding box center [131, 217] width 4 height 4
checkbox input "true"
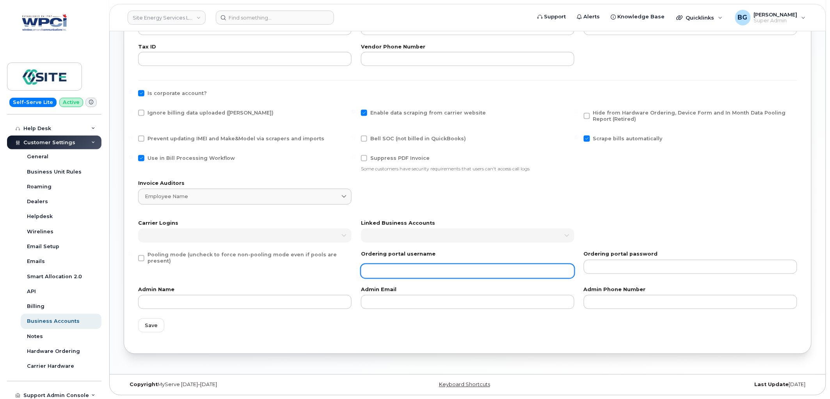
scroll to position [350, 0]
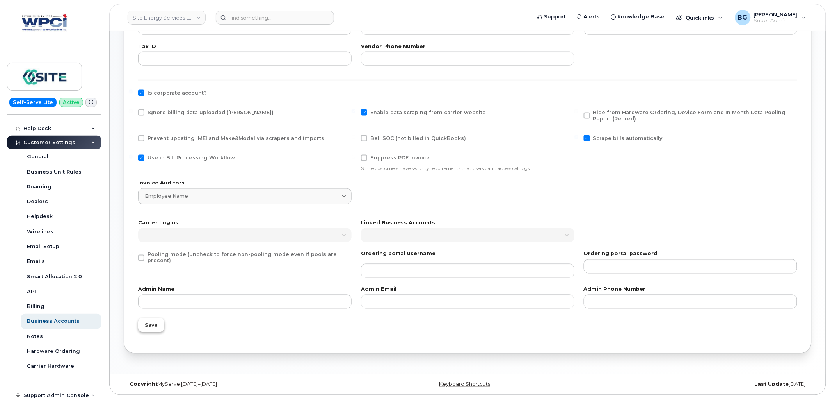
click at [148, 322] on span "Save" at bounding box center [151, 324] width 13 height 7
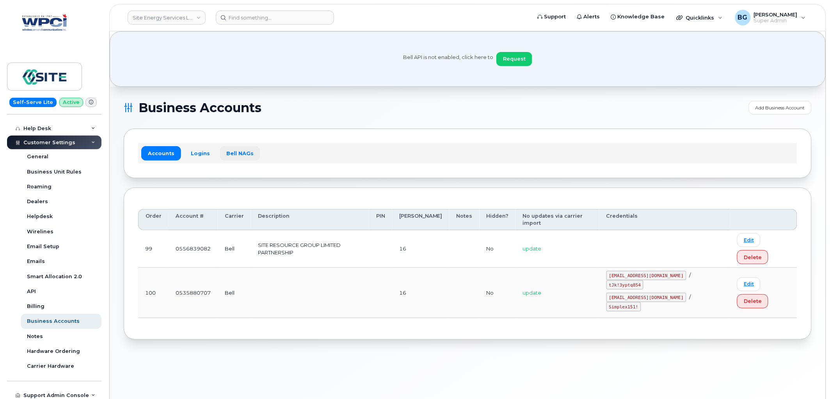
click at [233, 153] on link "Bell NAGs" at bounding box center [240, 153] width 41 height 14
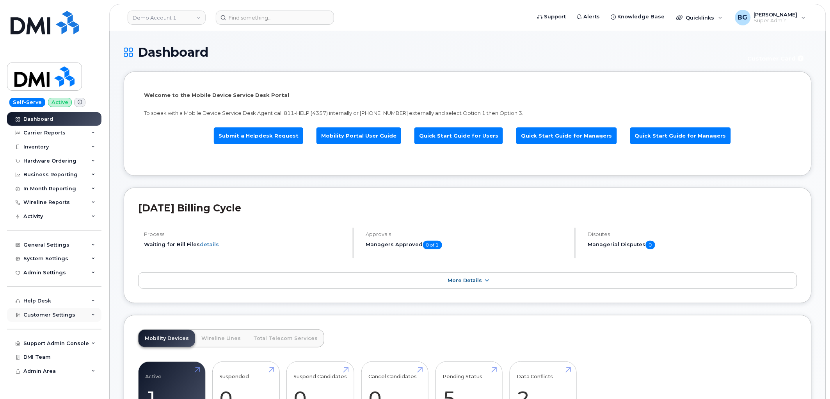
click at [42, 319] on div "Customer Settings" at bounding box center [54, 315] width 94 height 14
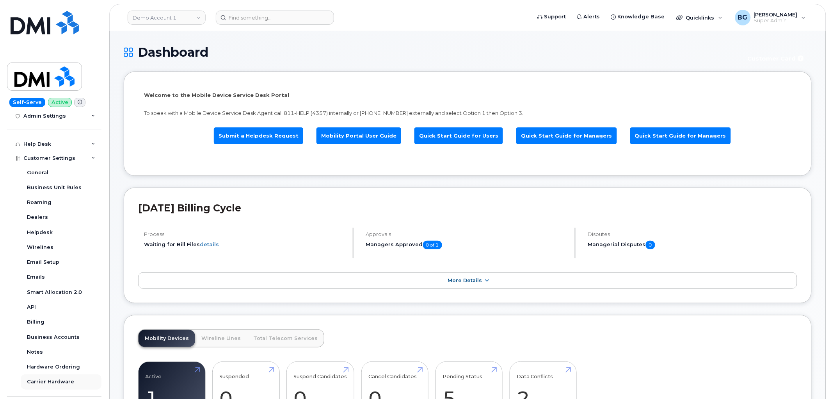
scroll to position [202, 0]
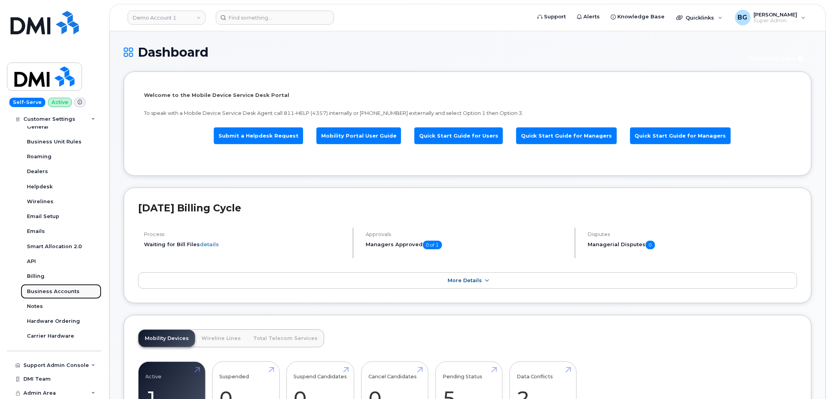
click at [51, 290] on div "Business Accounts" at bounding box center [53, 291] width 53 height 7
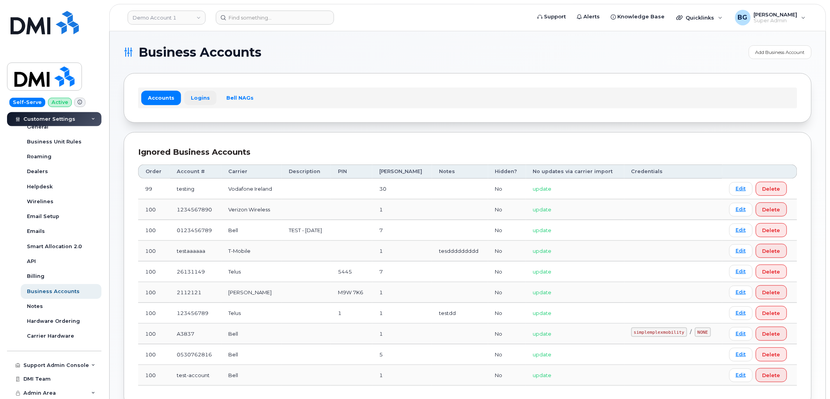
click at [197, 94] on link "Logins" at bounding box center [200, 98] width 32 height 14
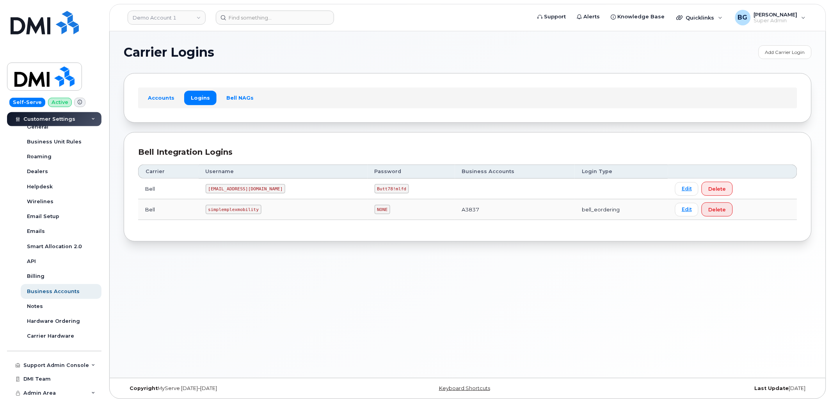
click at [212, 189] on code "MS-selfserve@dminc.com" at bounding box center [246, 188] width 80 height 9
drag, startPoint x: 212, startPoint y: 189, endPoint x: 259, endPoint y: 189, distance: 46.8
click at [259, 189] on code "MS-selfserve@dminc.com" at bounding box center [246, 188] width 80 height 9
copy code "MS-selfserve@dminc.com"
click at [375, 188] on code "Butt78!mlfd" at bounding box center [392, 188] width 35 height 9
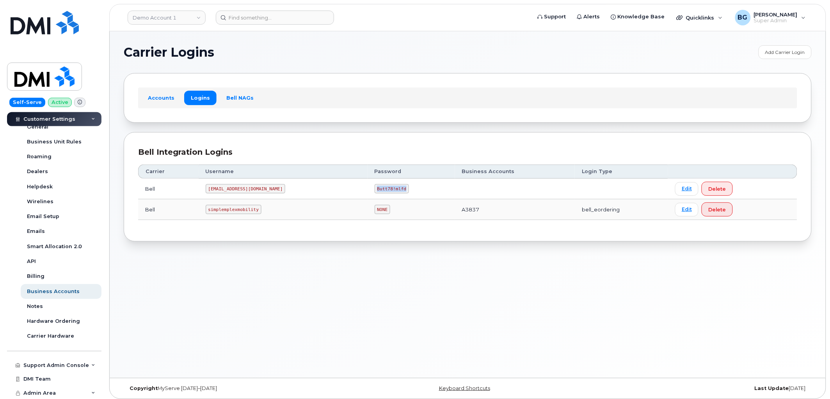
drag, startPoint x: 361, startPoint y: 188, endPoint x: 377, endPoint y: 188, distance: 16.8
click at [377, 188] on code "Butt78!mlfd" at bounding box center [392, 188] width 35 height 9
copy code "Butt78!mlfd"
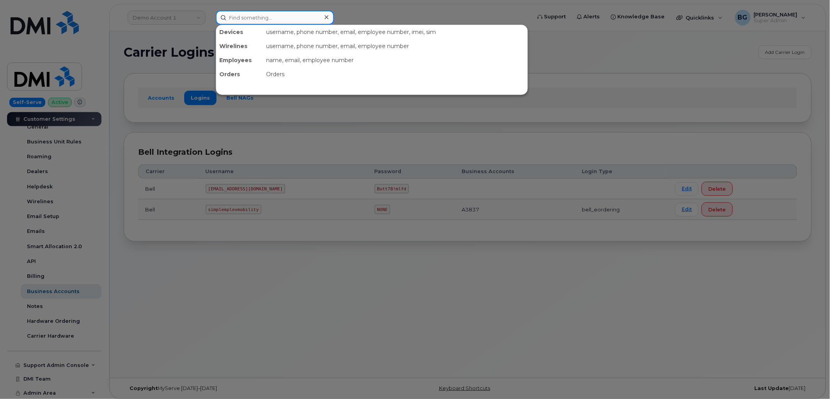
click at [259, 14] on input at bounding box center [275, 18] width 118 height 14
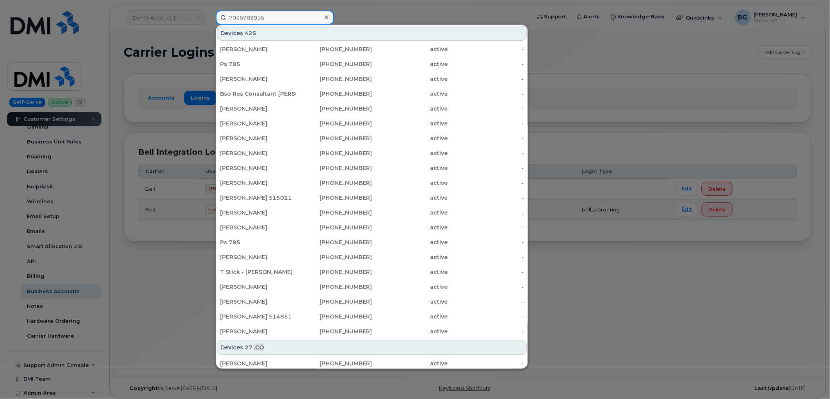
type input "7056982016"
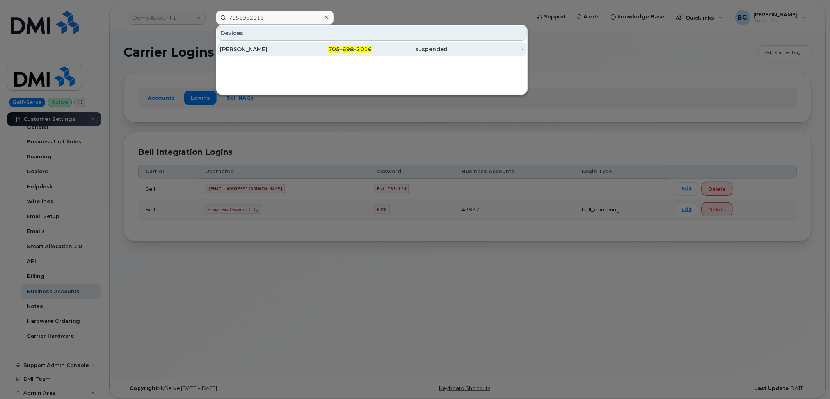
click at [349, 46] on span "698" at bounding box center [348, 49] width 12 height 7
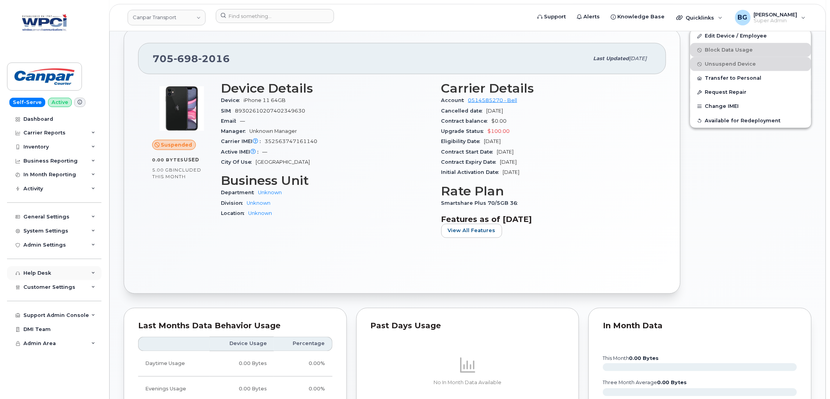
scroll to position [318, 0]
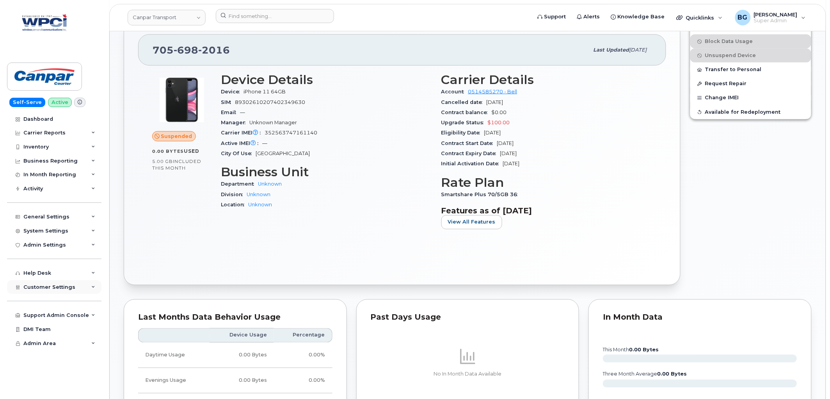
click at [33, 283] on div "Customer Settings" at bounding box center [54, 287] width 94 height 14
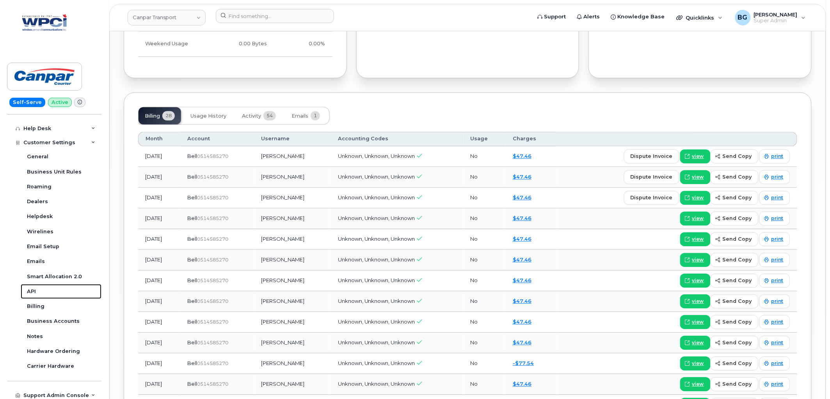
scroll to position [694, 0]
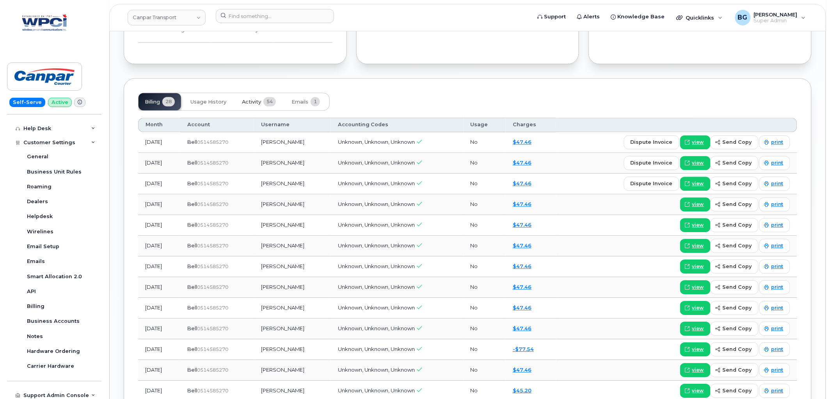
click at [258, 101] on span "Activity" at bounding box center [251, 102] width 19 height 6
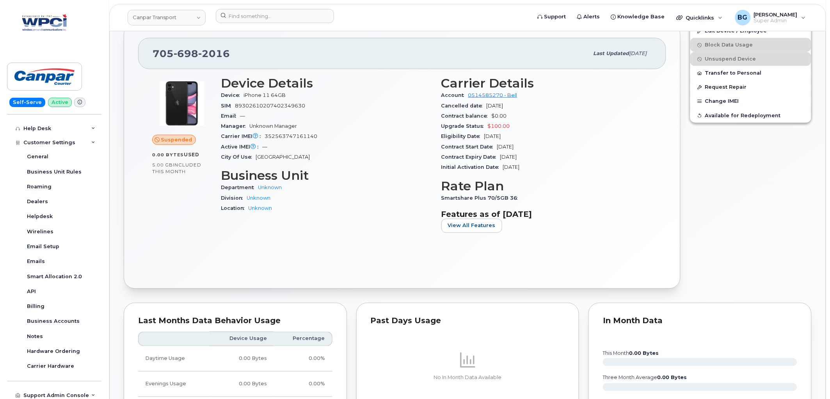
scroll to position [260, 0]
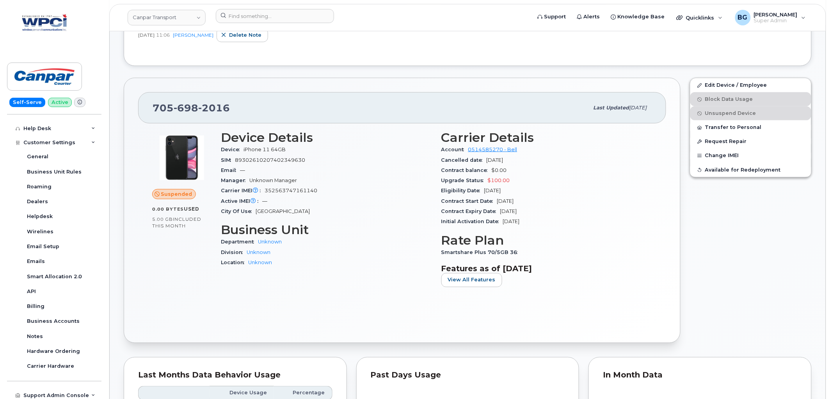
click at [570, 176] on div "Upgrade Status $100.00" at bounding box center [547, 180] width 211 height 10
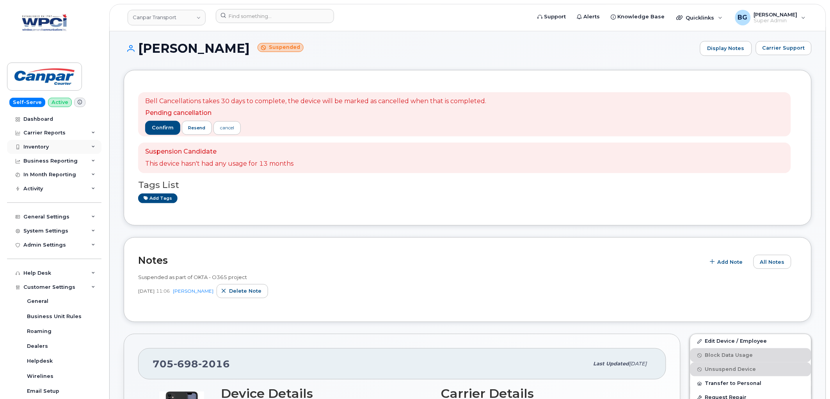
scroll to position [0, 0]
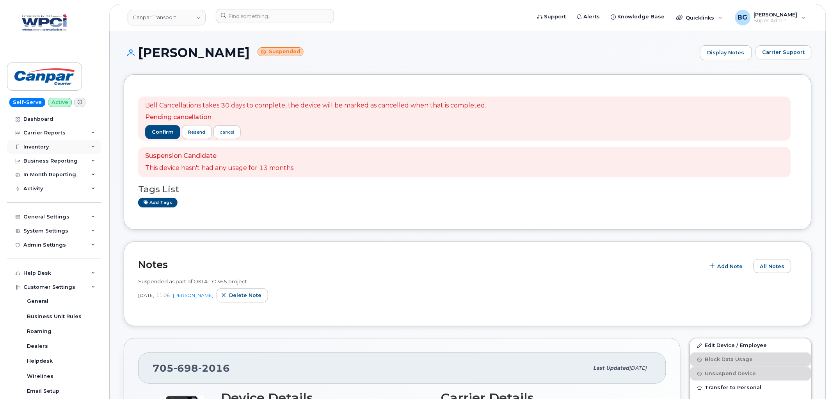
click at [37, 145] on div "Inventory" at bounding box center [35, 147] width 25 height 6
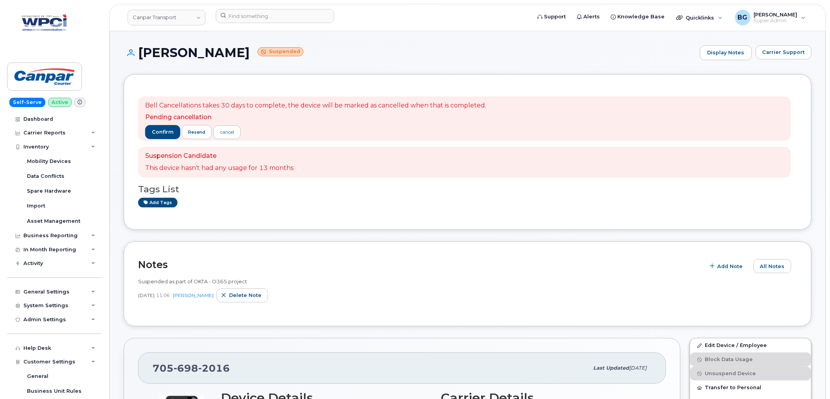
click at [438, 247] on div "Notes Add Note All Notes Suspended as part of OKTA - O365 project [DATE] 11:06 …" at bounding box center [468, 283] width 688 height 85
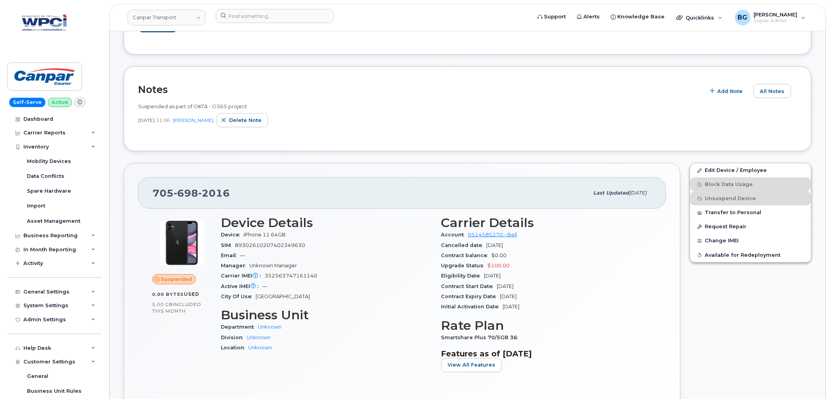
scroll to position [202, 0]
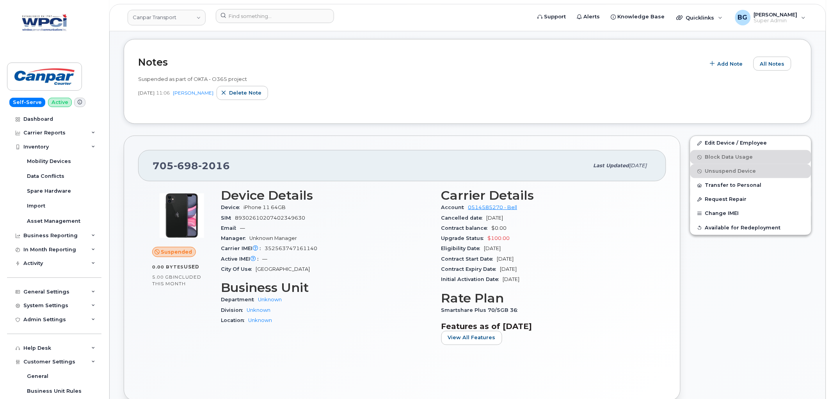
click at [563, 233] on div "Upgrade Status $100.00" at bounding box center [547, 238] width 211 height 10
click at [369, 369] on div "Suspended 0.00 Bytes  used 5.00 GB  included this month Device Details Device i…" at bounding box center [402, 283] width 528 height 205
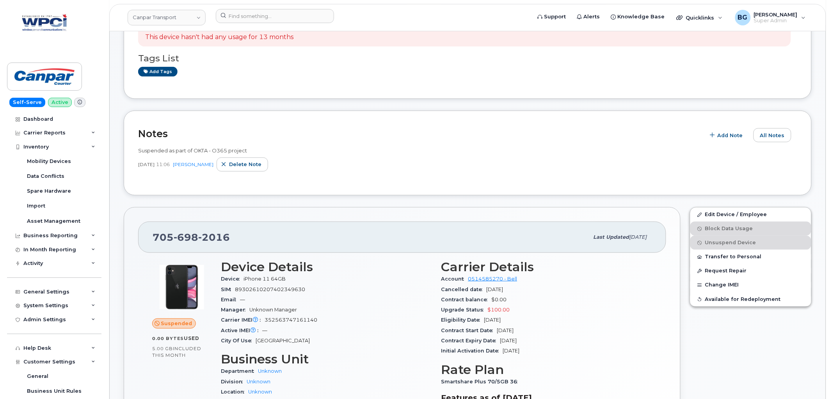
scroll to position [116, 0]
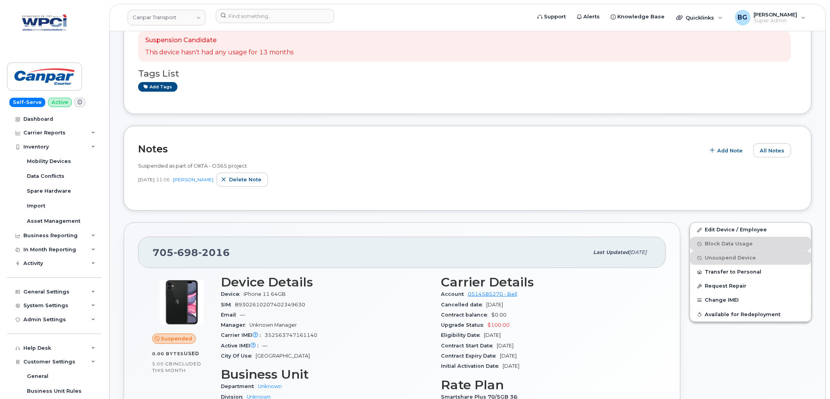
click at [407, 323] on div "Manager Unknown Manager" at bounding box center [326, 325] width 211 height 10
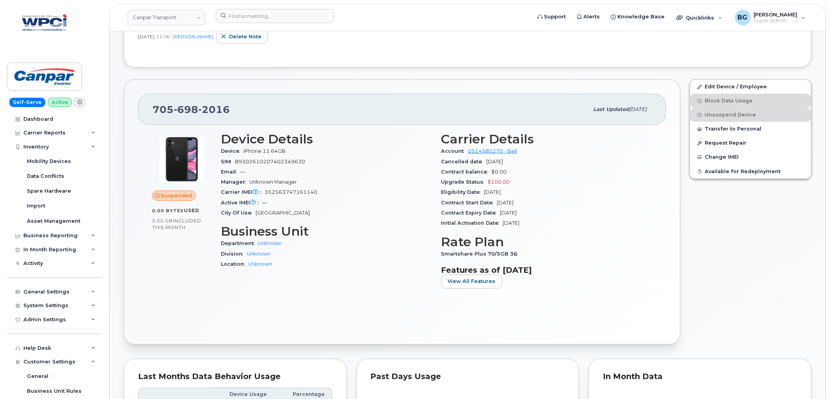
scroll to position [260, 0]
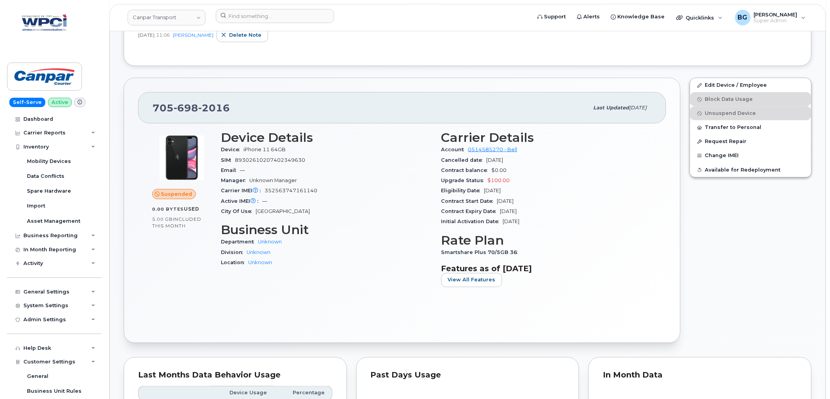
click at [391, 284] on div "Device Details Device iPhone 11 64GB SIM 89302610207402349630 Email — Manager U…" at bounding box center [326, 212] width 221 height 172
click at [225, 305] on div "Suspended 0.00 Bytes  used 5.00 GB  included this month Device Details Device i…" at bounding box center [402, 225] width 528 height 205
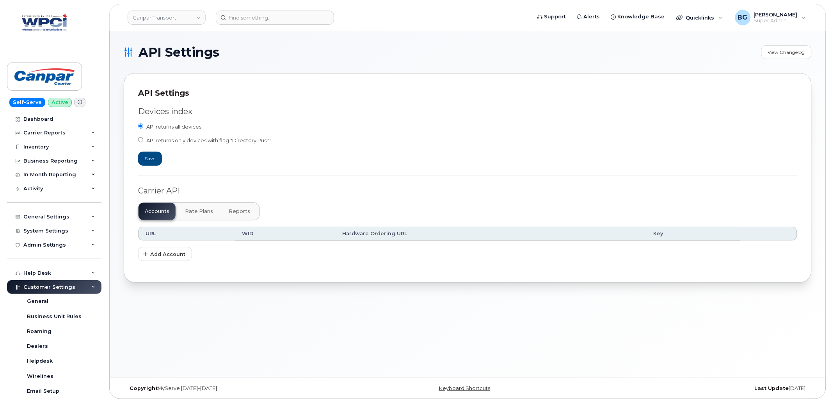
click at [236, 212] on span "Reports" at bounding box center [239, 211] width 21 height 6
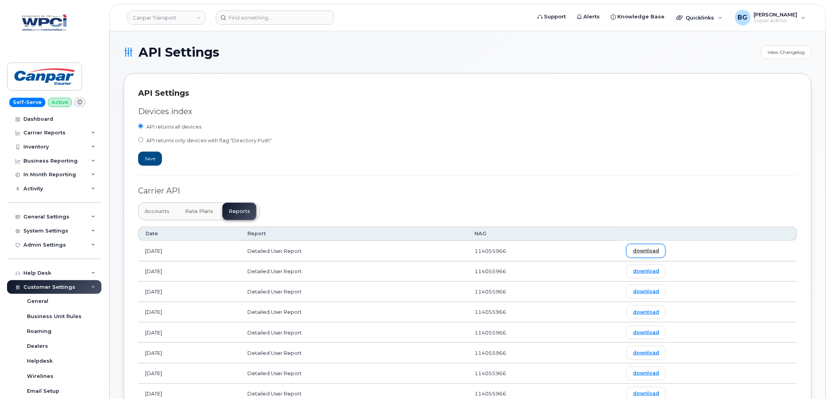
click at [658, 249] on link "download" at bounding box center [646, 251] width 39 height 14
click at [657, 274] on link "download" at bounding box center [646, 271] width 39 height 14
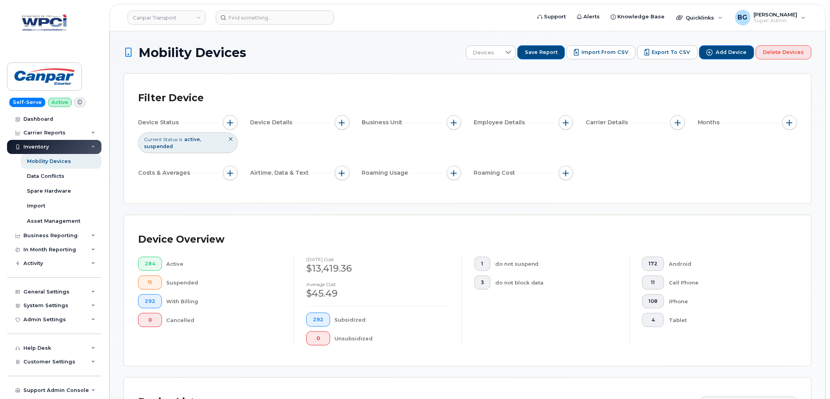
drag, startPoint x: 666, startPoint y: 48, endPoint x: 736, endPoint y: 230, distance: 194.9
click at [666, 49] on span "Export to CSV" at bounding box center [671, 52] width 38 height 7
